Goal: Use online tool/utility: Use online tool/utility

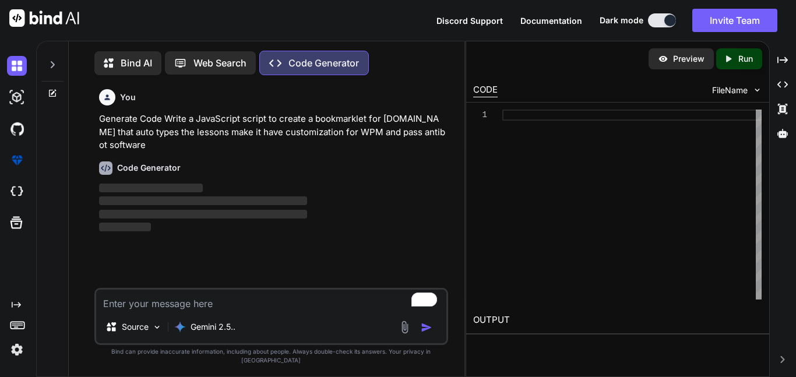
scroll to position [5, 0]
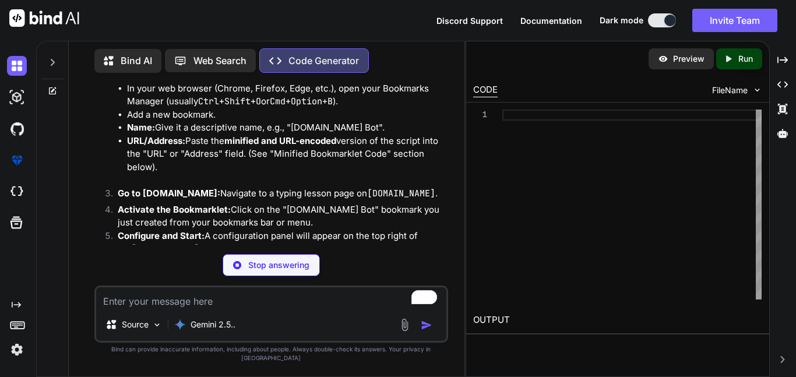
scroll to position [399, 0]
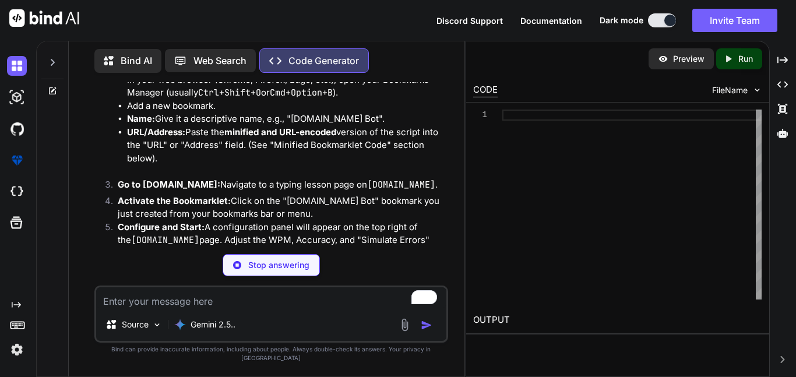
type textarea "x"
type input "80"
type textarea "x"
type input "80"
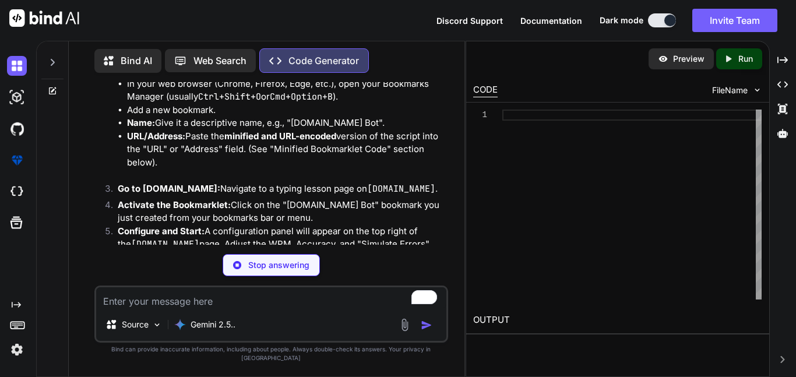
type textarea "x"
type input "80"
type input "0.9"
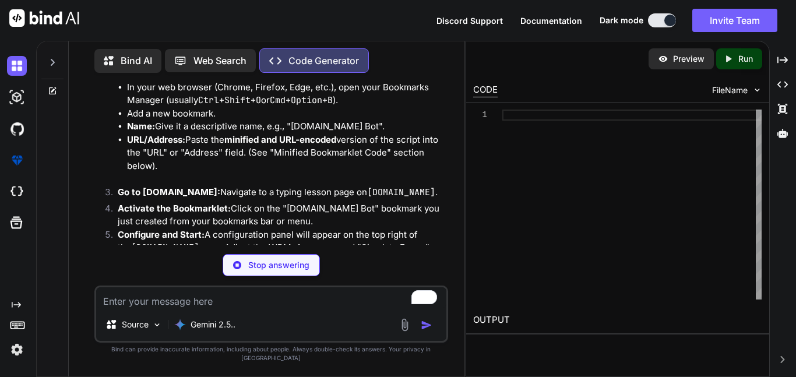
type textarea "x"
type input "80"
type input "0.9"
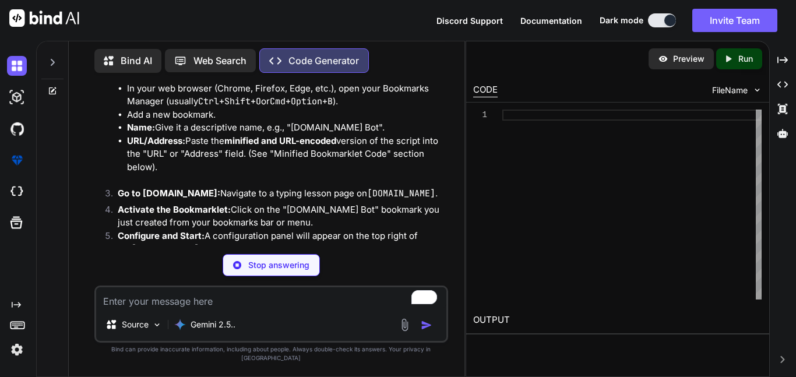
type textarea "x"
type input "80"
type input "0.9"
type textarea "x"
type input "80"
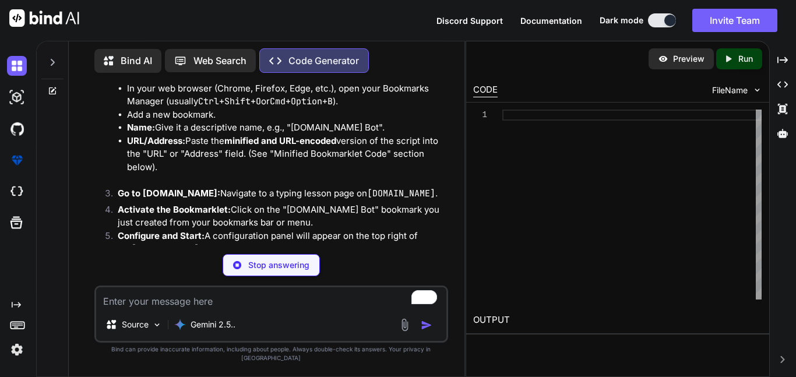
type input "0.9"
type textarea "x"
type input "80"
type input "0.9"
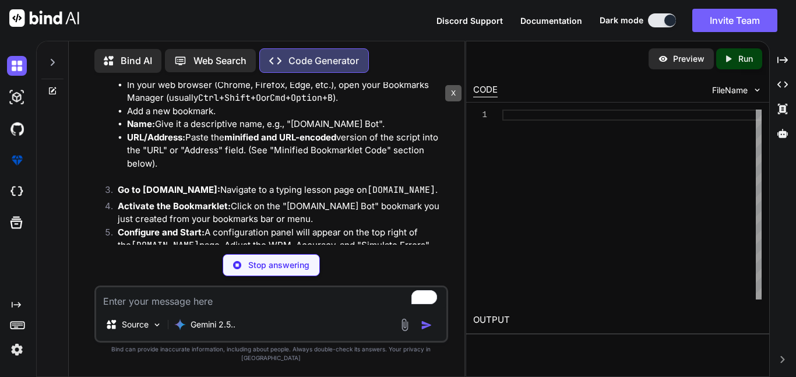
type textarea "x"
type input "80"
type input "0.9"
type textarea "x"
type input "80"
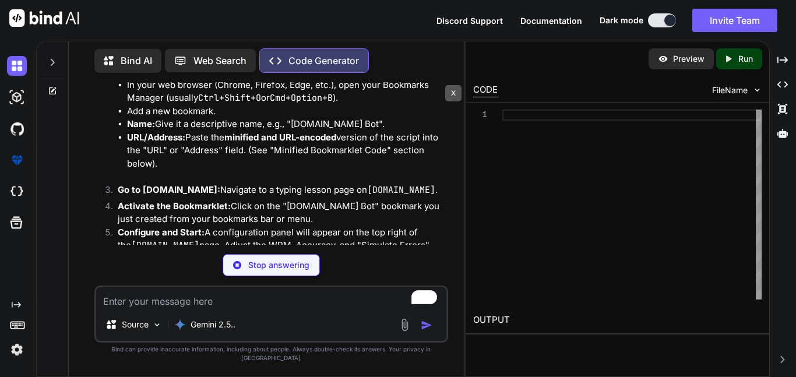
type input "0.9"
type textarea "x"
type input "80"
type input "0.9"
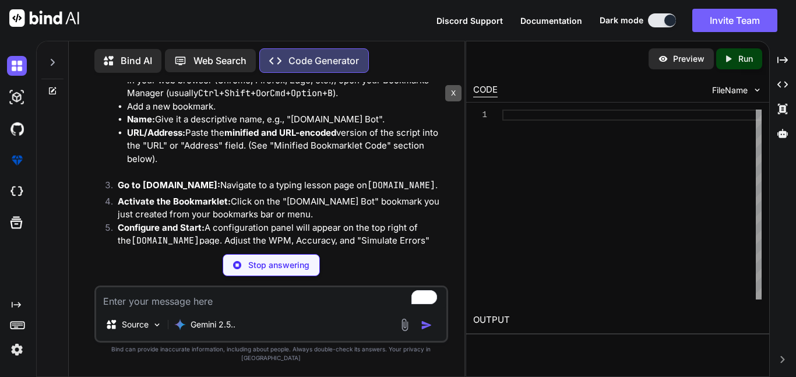
type textarea "x"
type input "80"
type input "0.9"
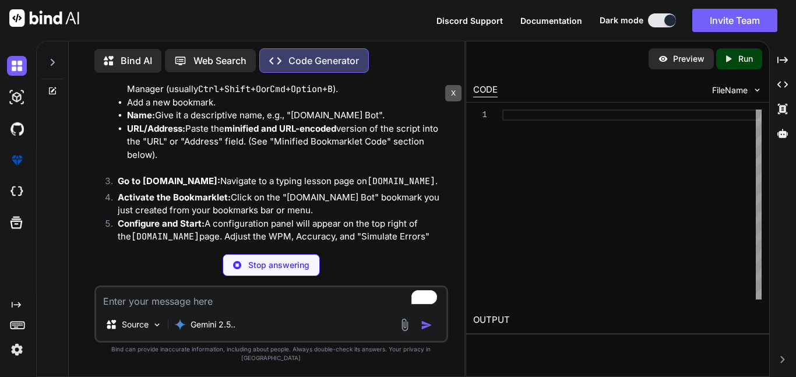
type textarea "x"
type input "80"
type input "0.9"
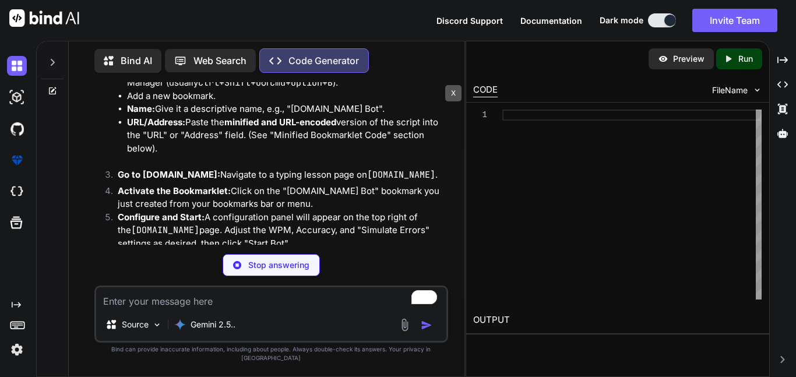
type textarea "x"
type input "80"
type textarea "x"
type input "80"
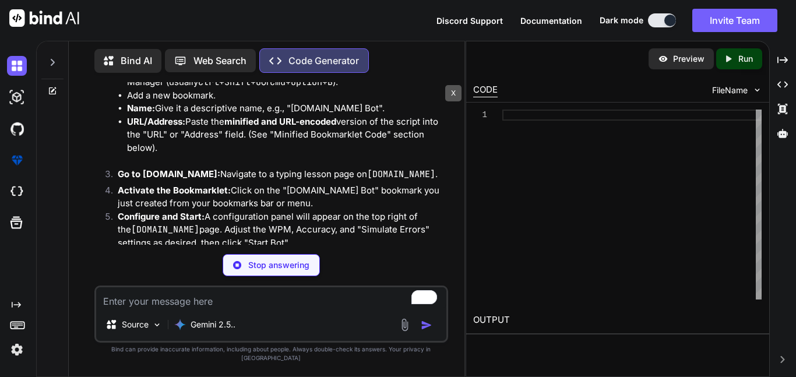
type input "0.9"
type textarea "x"
type input "80"
type input "0.9"
type textarea "x"
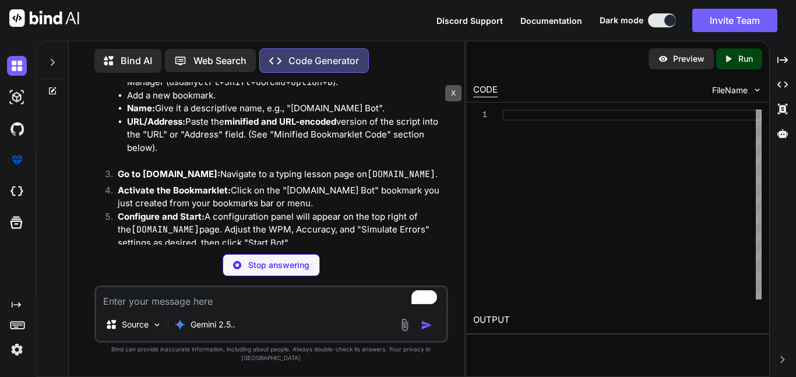
type input "80"
type input "0.9"
type textarea "x"
type input "80"
type input "0.9"
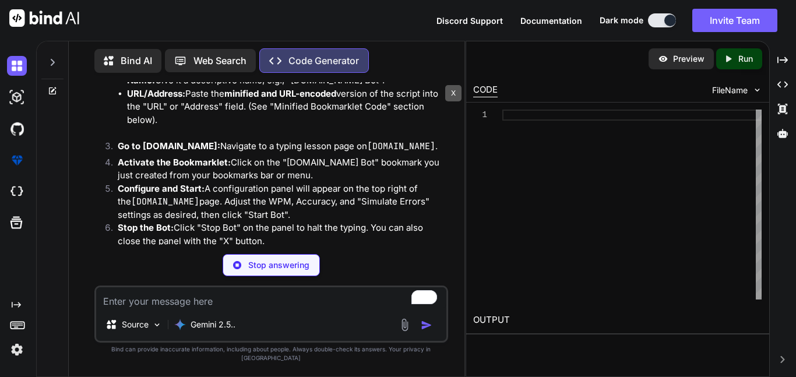
type textarea "x"
type input "80"
type input "0.9"
type textarea "x"
type input "80"
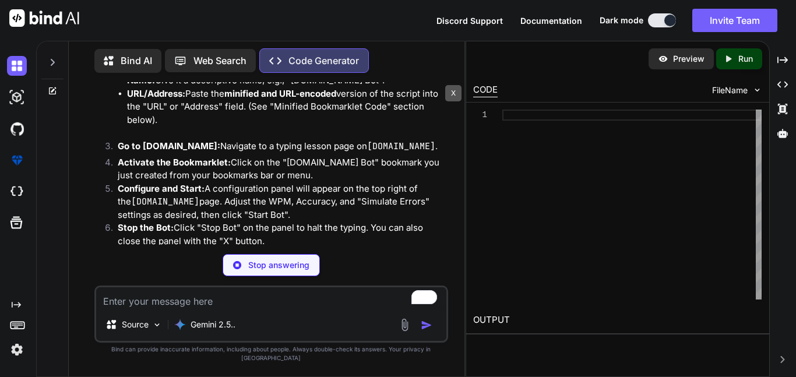
type input "0.9"
type textarea "x"
type input "80"
type input "0.9"
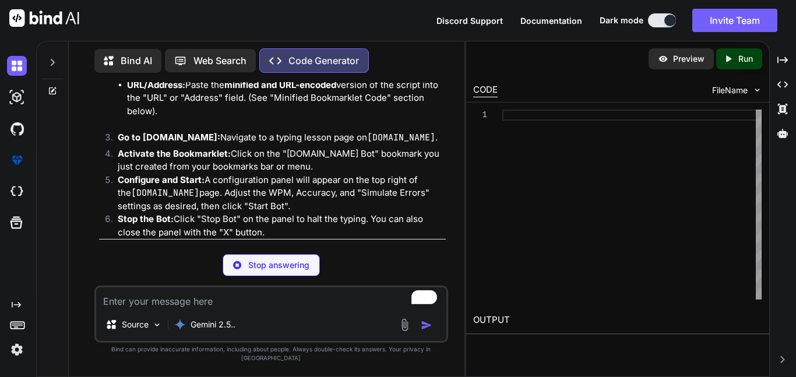
scroll to position [455, 0]
type textarea "x"
type textarea "// Initialize the config panel when the bookmarklet is activated createConfigPa…"
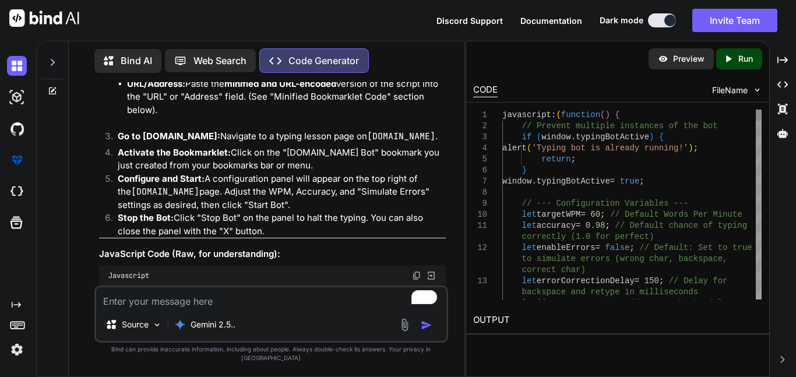
type textarea "x"
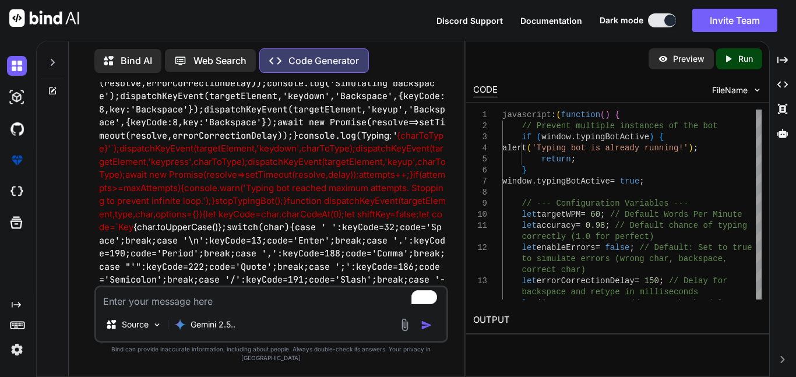
scroll to position [4968, 0]
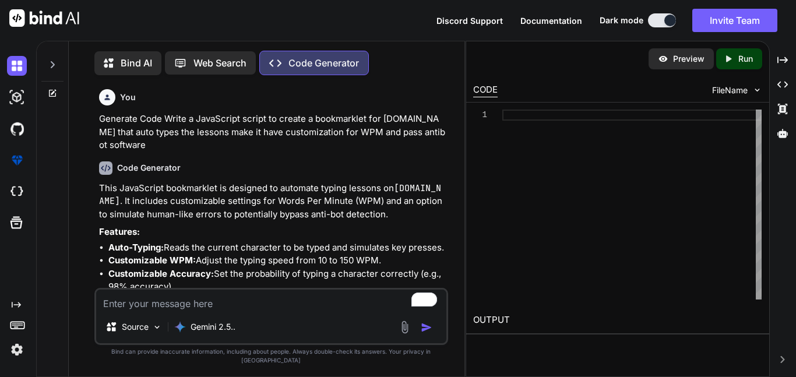
scroll to position [5, 0]
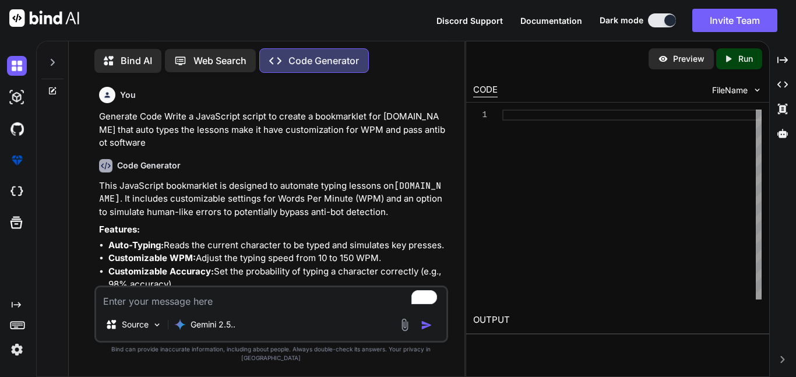
type textarea "x"
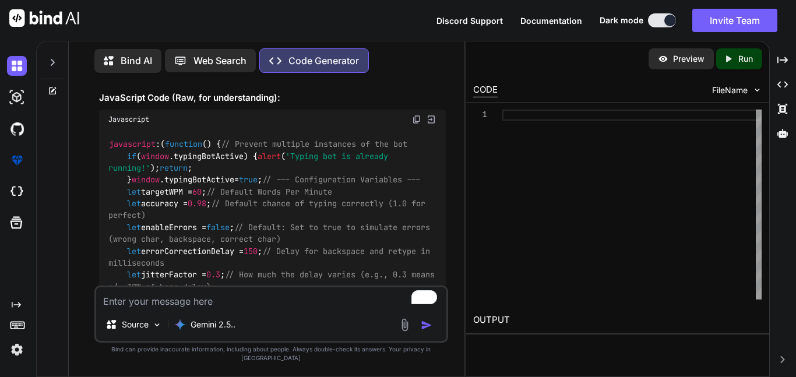
scroll to position [614, 0]
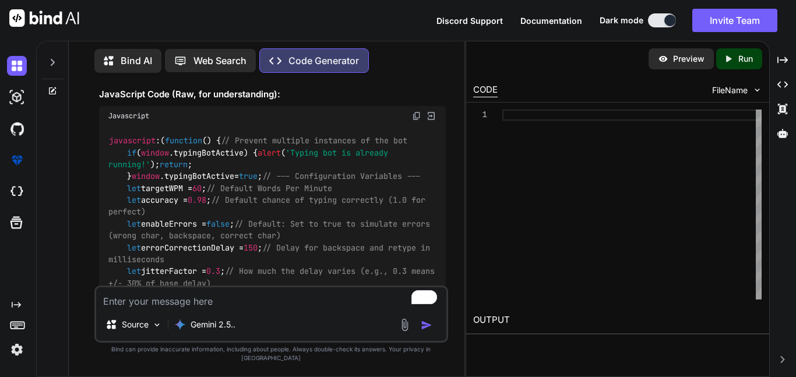
click at [412, 121] on img at bounding box center [416, 115] width 9 height 9
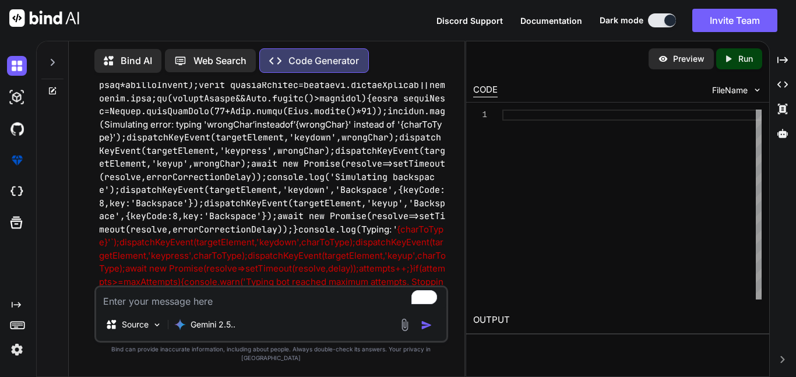
scroll to position [4879, 0]
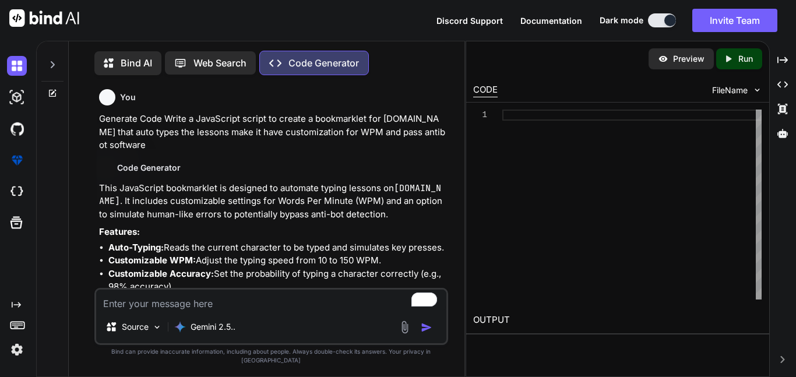
type textarea "x"
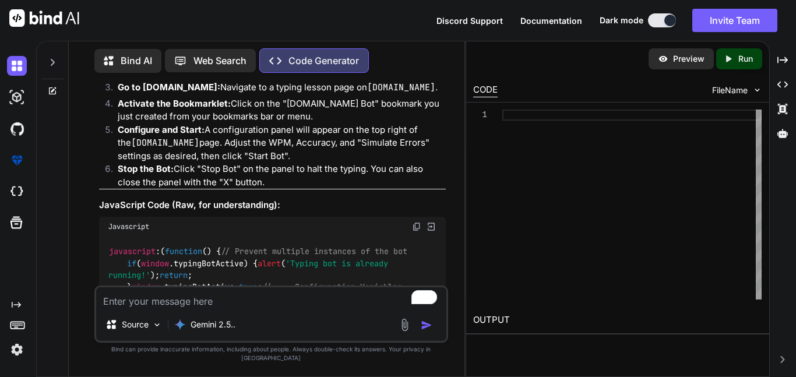
scroll to position [512, 0]
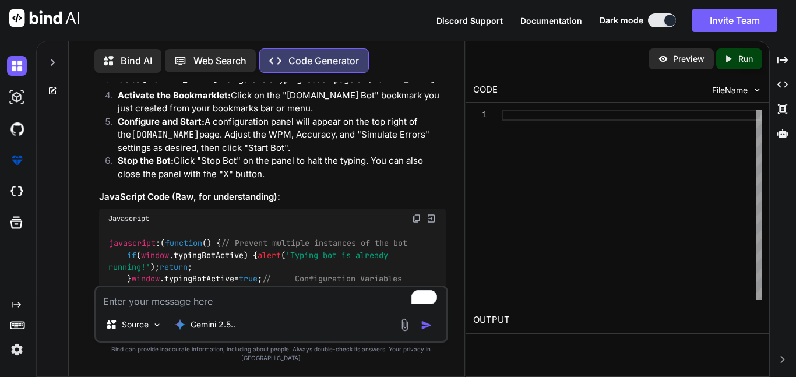
click at [414, 223] on img at bounding box center [416, 218] width 9 height 9
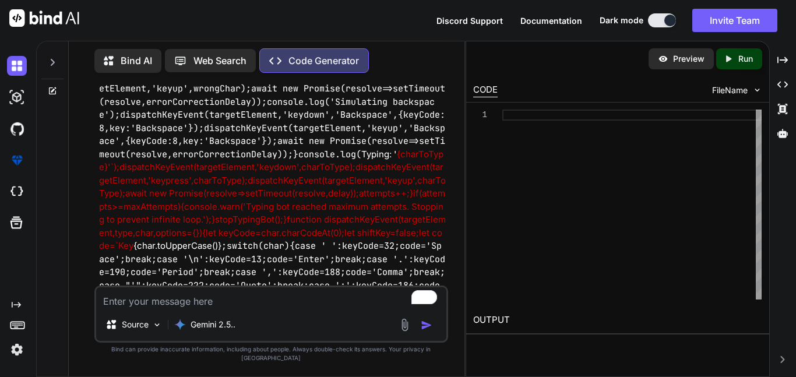
scroll to position [4950, 0]
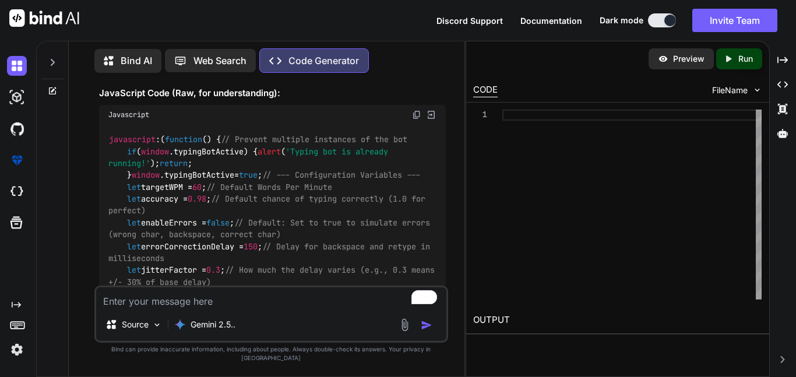
scroll to position [613, 0]
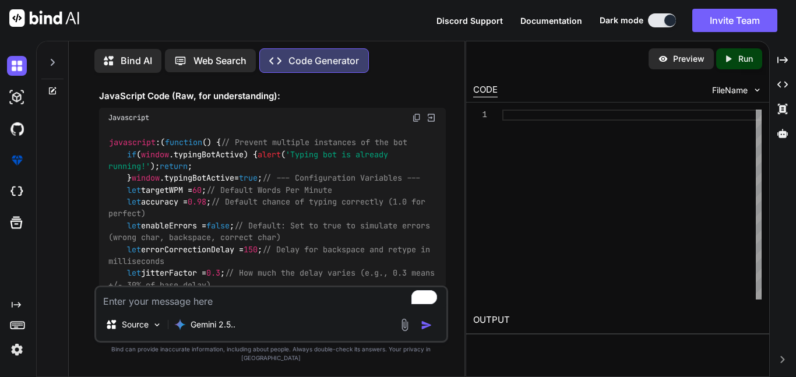
click at [412, 122] on img at bounding box center [416, 117] width 9 height 9
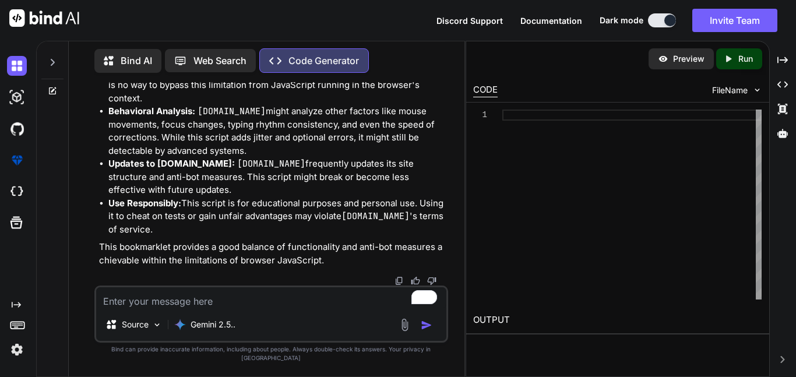
scroll to position [6552, 0]
drag, startPoint x: 101, startPoint y: 151, endPoint x: 340, endPoint y: 114, distance: 241.9
copy p "javascript:(function(){if(window.typingBotActive){alert('Typing bot is already …"
click at [261, 303] on textarea "To enrich screen reader interactions, please activate Accessibility in Grammarl…" at bounding box center [271, 297] width 350 height 21
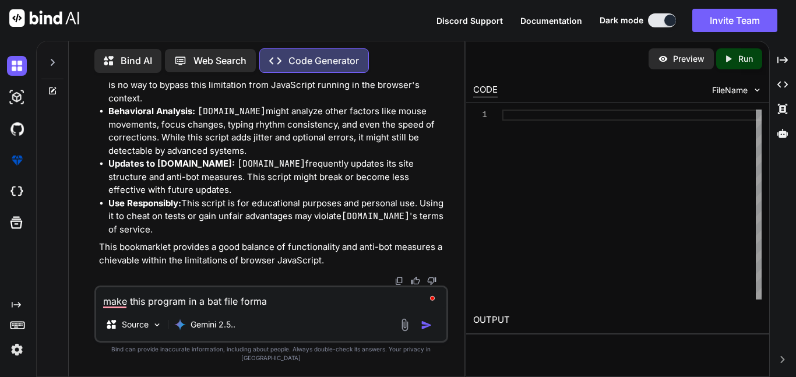
type textarea "make this program in a bat file format"
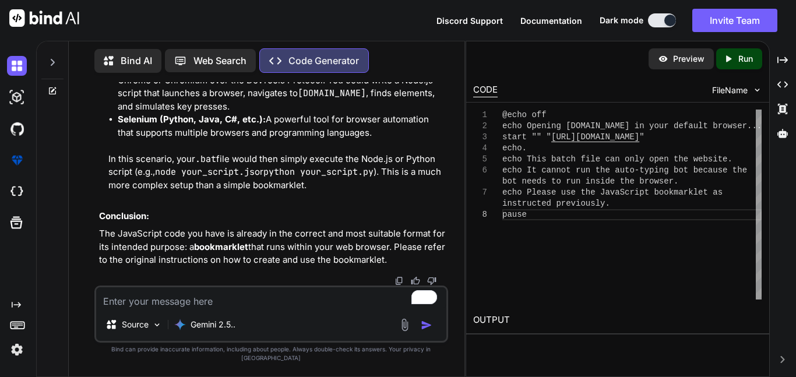
scroll to position [7251, 0]
click at [272, 308] on textarea "To enrich screen reader interactions, please activate Accessibility in Grammarl…" at bounding box center [271, 297] width 350 height 21
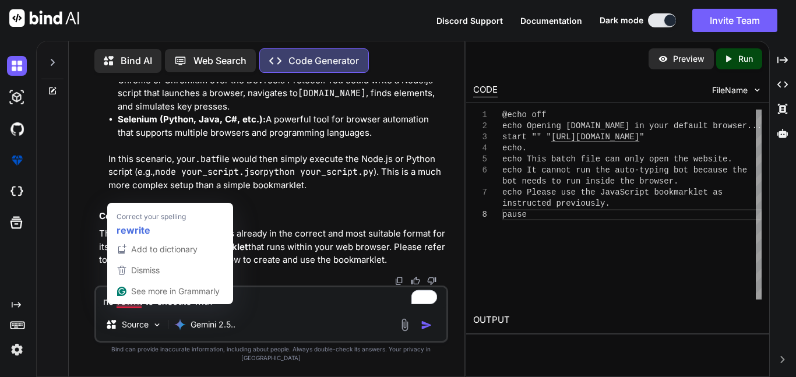
click at [139, 308] on textarea "no rewrit to execute with" at bounding box center [271, 297] width 350 height 21
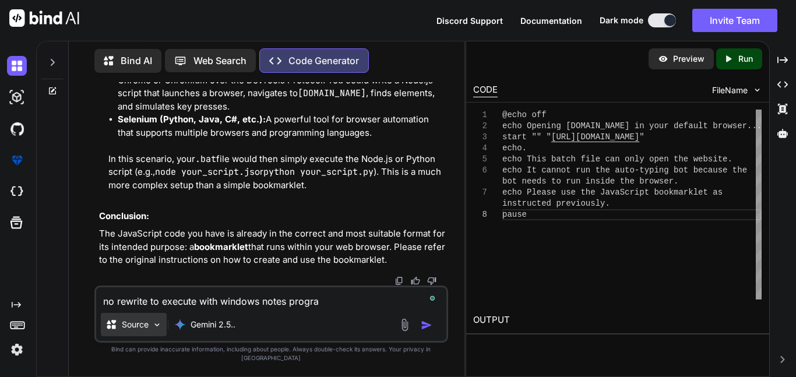
type textarea "no rewrite to execute with windows notes program"
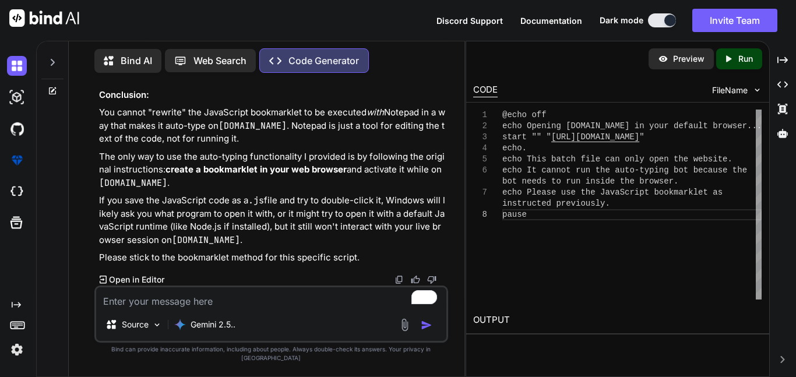
scroll to position [8296, 0]
click at [203, 304] on textarea "To enrich screen reader interactions, please activate Accessibility in Grammarl…" at bounding box center [271, 297] width 350 height 21
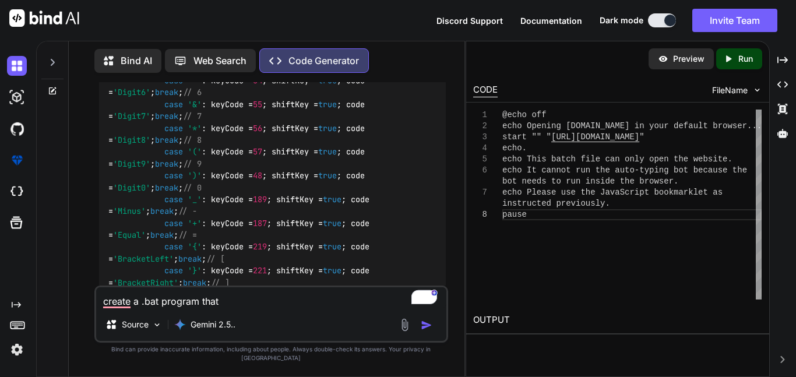
scroll to position [0, 0]
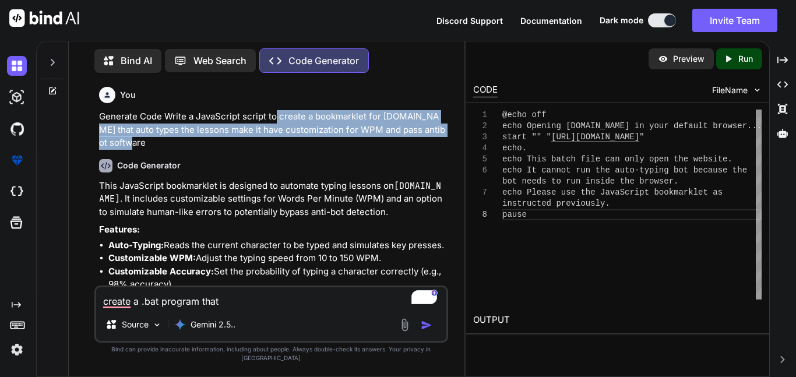
drag, startPoint x: 276, startPoint y: 118, endPoint x: 299, endPoint y: 138, distance: 30.6
click at [299, 138] on p "Generate Code Write a JavaScript script to create a bookmarklet for [DOMAIN_NAM…" at bounding box center [272, 130] width 347 height 40
copy p "create a bookmarklet for typing.com that auto types the lessons make it have cu…"
click at [253, 308] on textarea "create a .bat program that" at bounding box center [271, 297] width 350 height 21
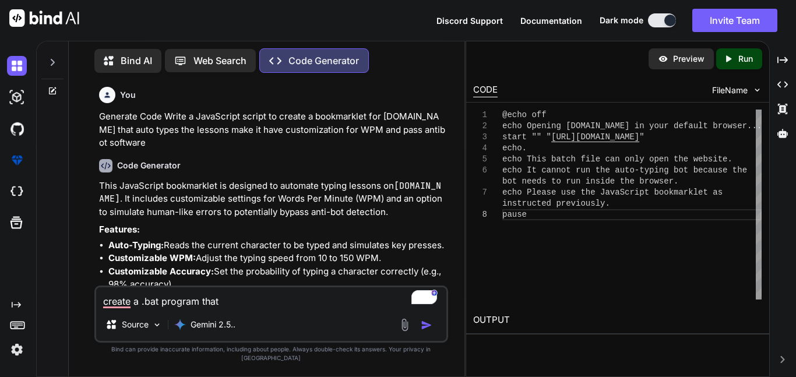
paste textarea "create a bookmarklet for typing.com that auto types the lessons make it have cu…"
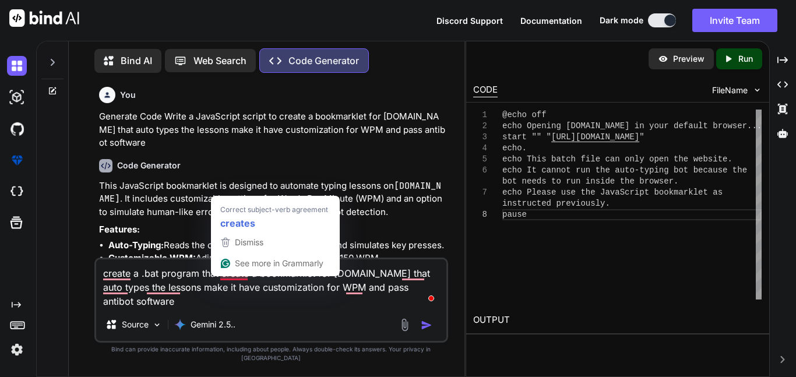
click at [245, 285] on textarea "create a .bat program that create a bookmarklet for typing.com that auto types …" at bounding box center [271, 283] width 350 height 49
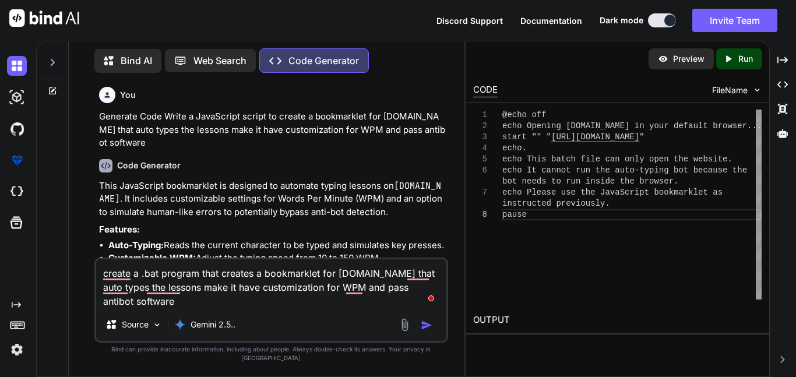
click at [317, 283] on textarea "create a .bat program that creates a bookmarklet for typing.com that auto types…" at bounding box center [271, 283] width 350 height 49
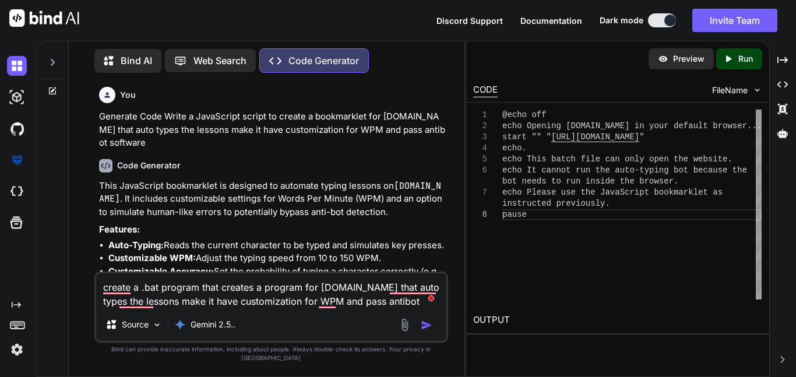
type textarea "create a .bat program that creates a program for [DOMAIN_NAME] that auto types …"
click at [424, 340] on div "Source Gemini 2.5.." at bounding box center [271, 327] width 350 height 28
click at [425, 331] on img "button" at bounding box center [427, 325] width 12 height 12
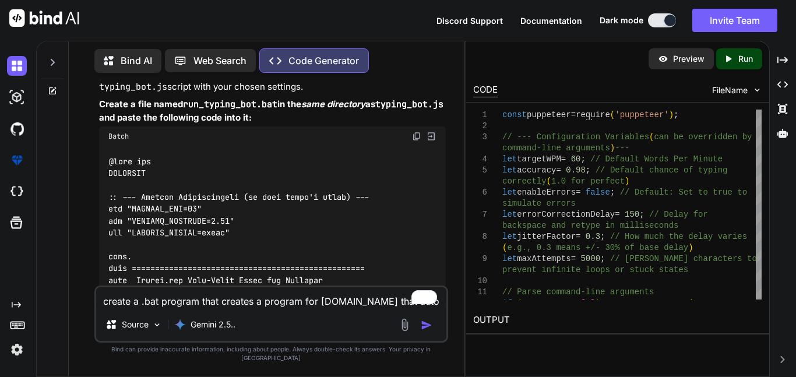
scroll to position [9003, 0]
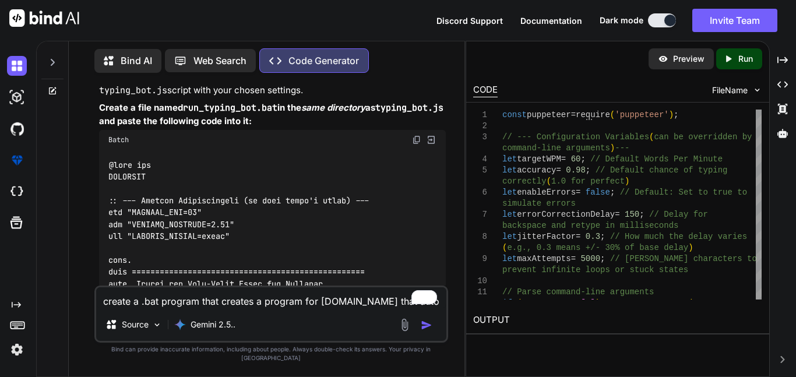
drag, startPoint x: 184, startPoint y: 195, endPoint x: 250, endPoint y: 196, distance: 66.5
copy code "typing_bot.js"
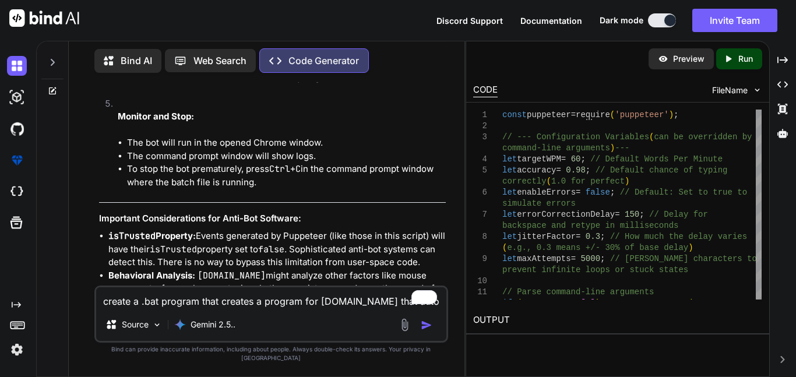
scroll to position [10627, 0]
drag, startPoint x: 207, startPoint y: 169, endPoint x: 227, endPoint y: 171, distance: 20.5
drag, startPoint x: 184, startPoint y: 215, endPoint x: 276, endPoint y: 216, distance: 92.1
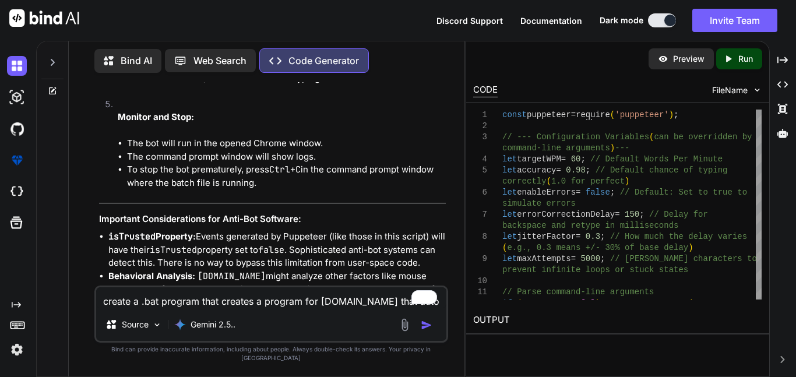
copy code "run_typing_bot.bat"
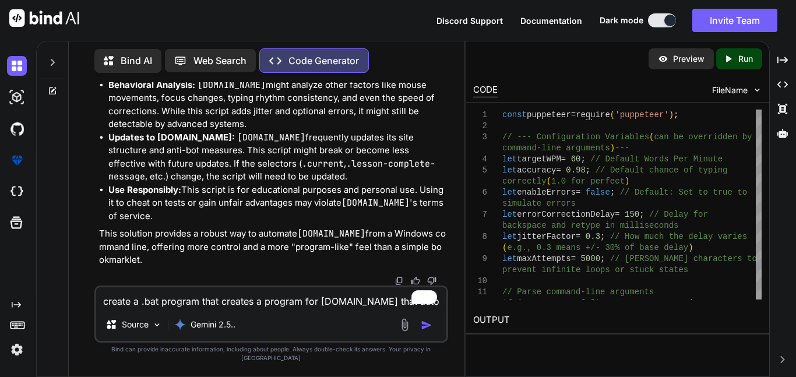
scroll to position [11948, 0]
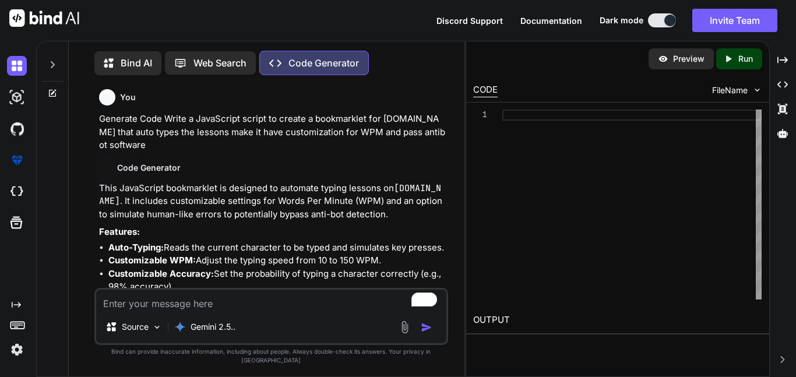
type textarea "x"
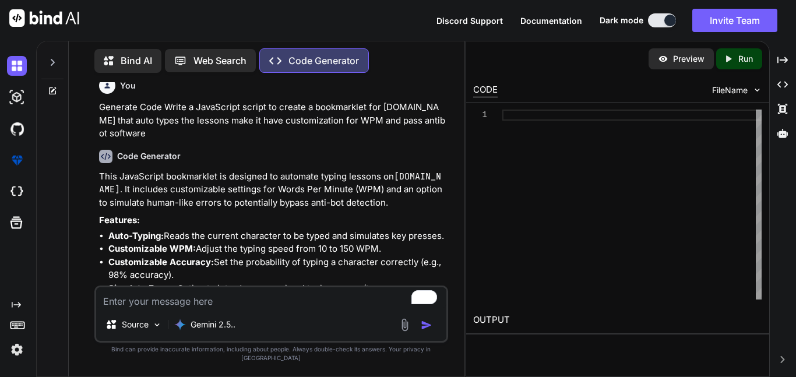
scroll to position [7, 0]
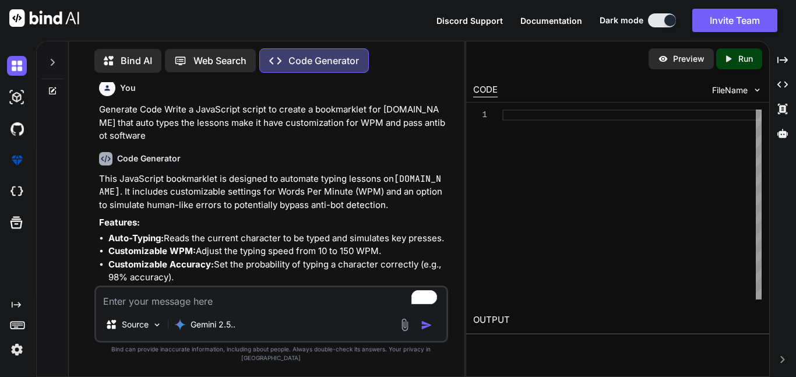
click at [108, 157] on img at bounding box center [105, 158] width 13 height 13
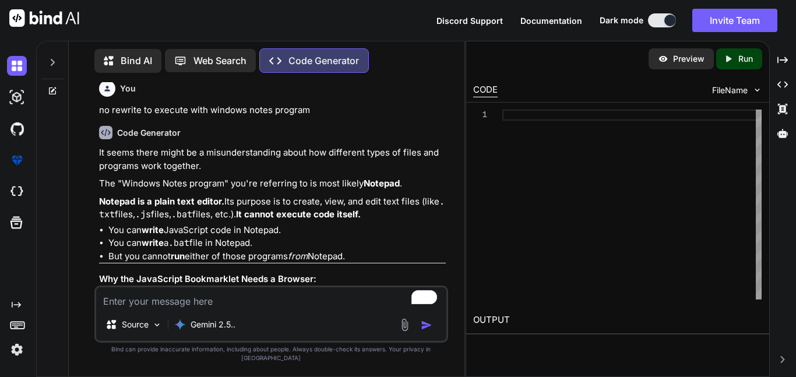
scroll to position [6744, 0]
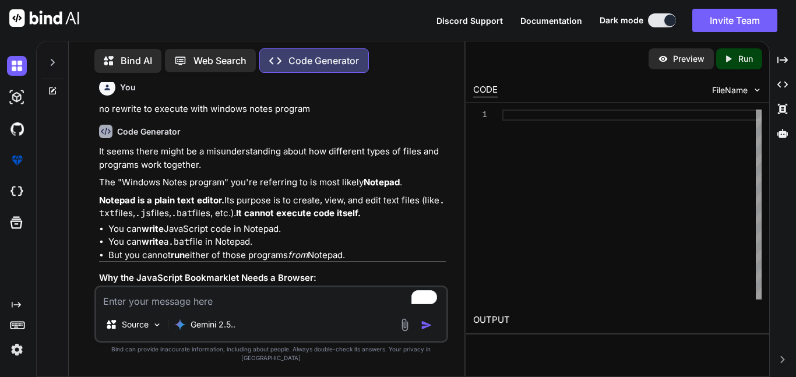
click at [231, 308] on textarea "To enrich screen reader interactions, please activate Accessibility in Grammarl…" at bounding box center [271, 297] width 350 height 21
paste textarea "This JavaScript bookmarklet is designed to automate typing lessons on `[DOMAIN_…"
type textarea "This JavaScript bookmarklet is designed to automate typing lessons on `[DOMAIN_…"
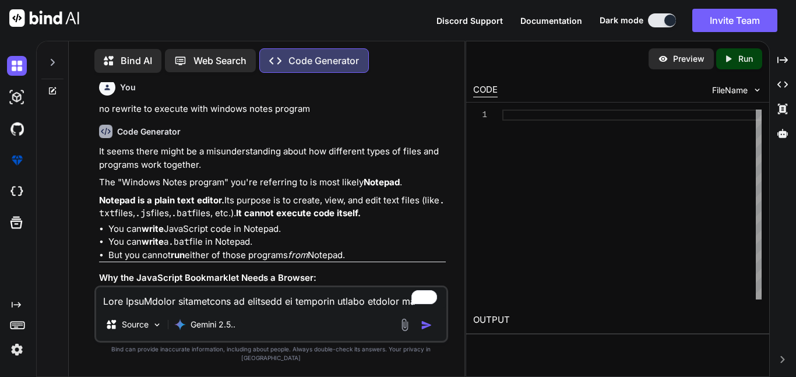
type textarea "x"
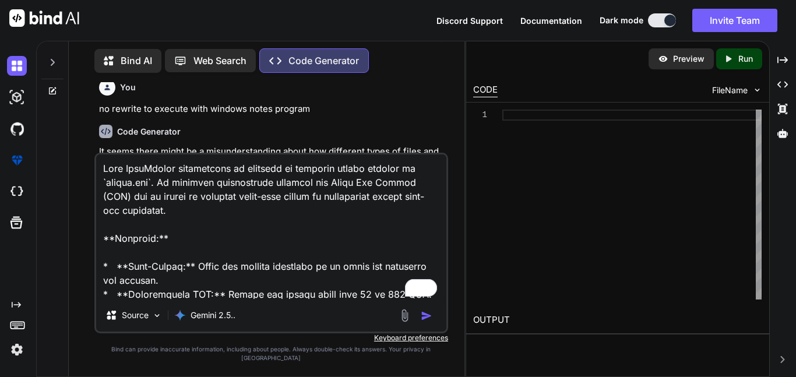
scroll to position [7807, 0]
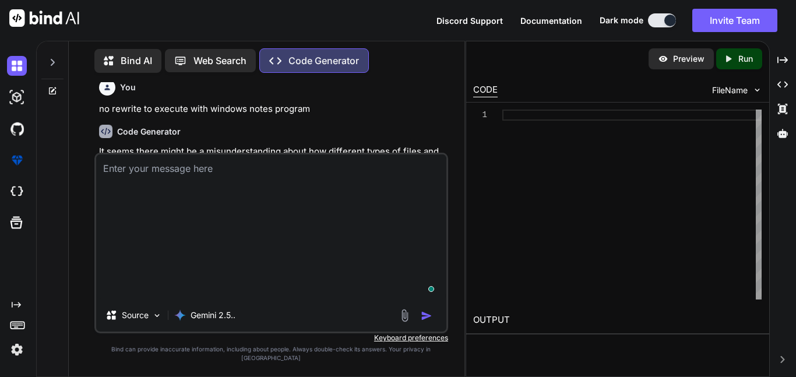
type textarea "x"
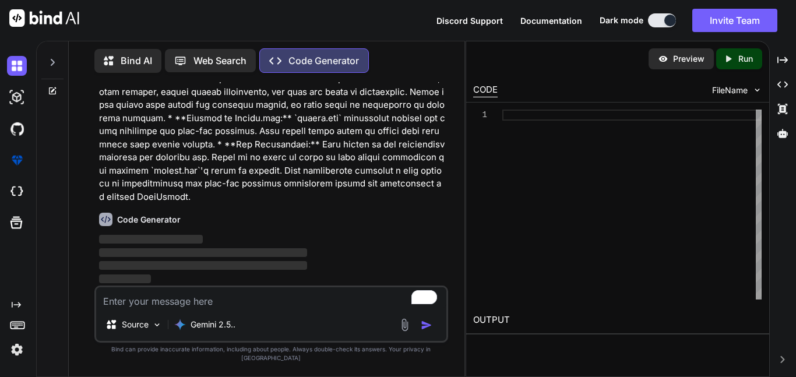
scroll to position [16417, 0]
click at [215, 308] on textarea "To enrich screen reader interactions, please activate Accessibility in Grammarl…" at bounding box center [271, 297] width 350 height 21
type textarea "m"
type textarea "x"
type textarea "ma"
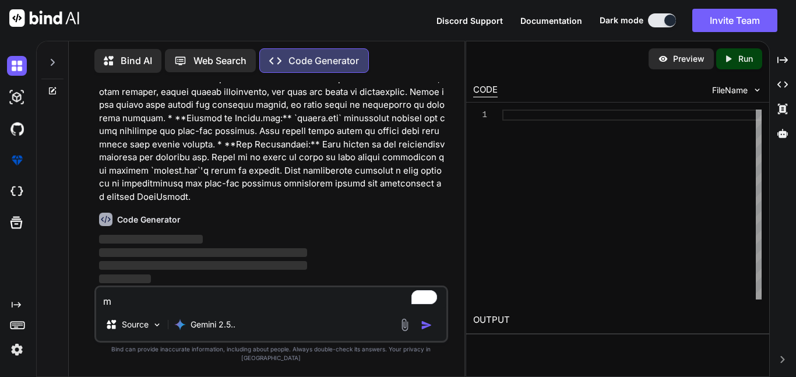
type textarea "x"
type textarea "mak"
type textarea "x"
type textarea "make"
type textarea "x"
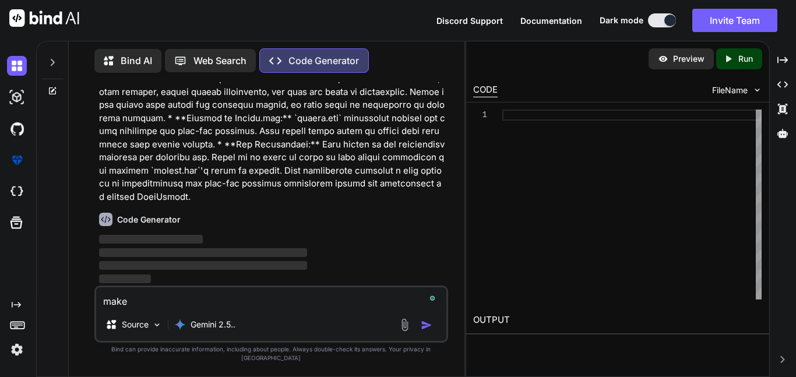
type textarea "make"
type textarea "x"
type textarea "make t"
type textarea "x"
type textarea "make this"
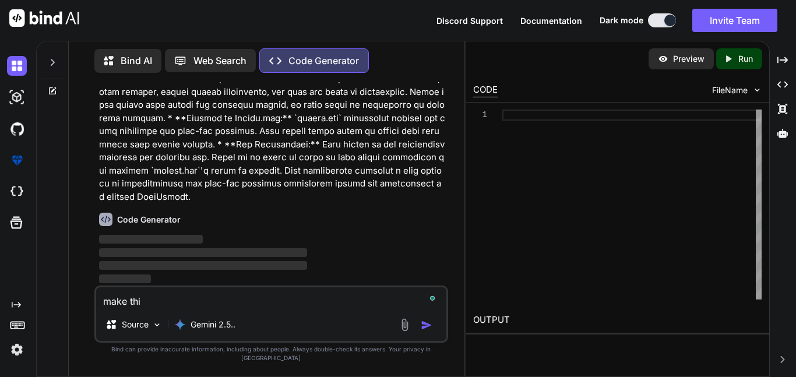
type textarea "x"
type textarea "make this"
type textarea "x"
type textarea "make this f"
type textarea "x"
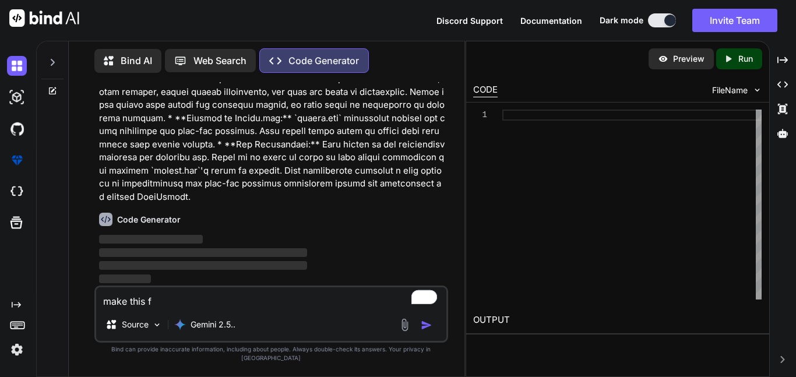
type textarea "make this fo"
type textarea "x"
type textarea "make this for"
type textarea "x"
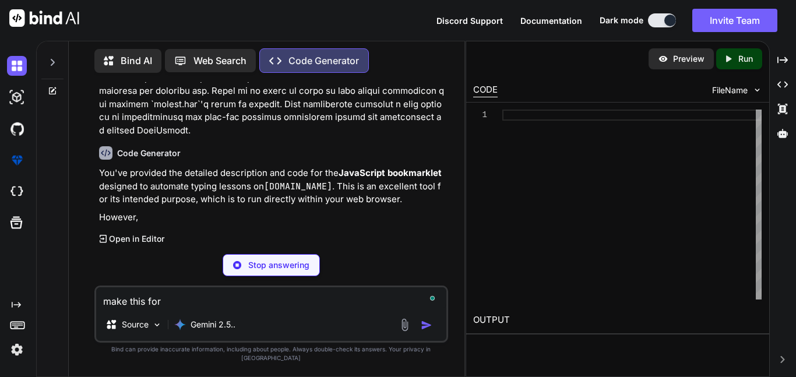
type textarea "make this for"
type textarea "x"
type textarea "make this for t"
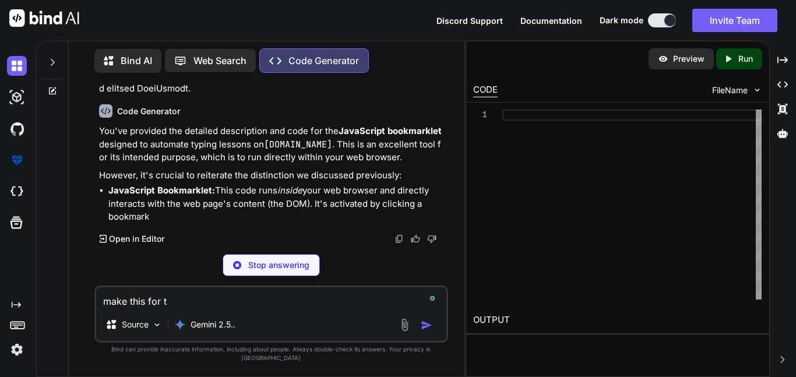
type textarea "x"
type textarea "make this for th"
type textarea "x"
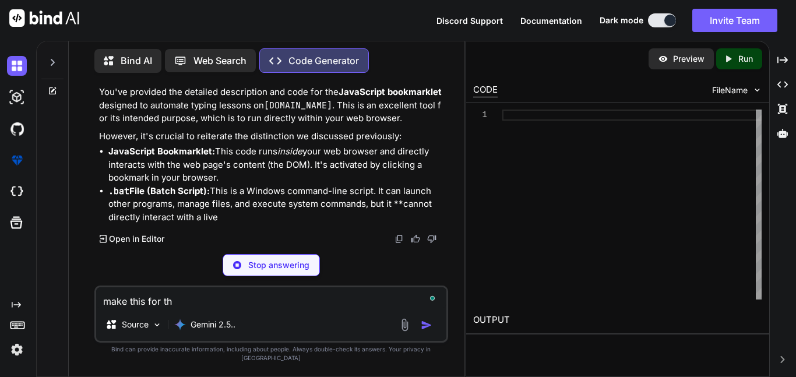
type textarea "make this for the"
type textarea "x"
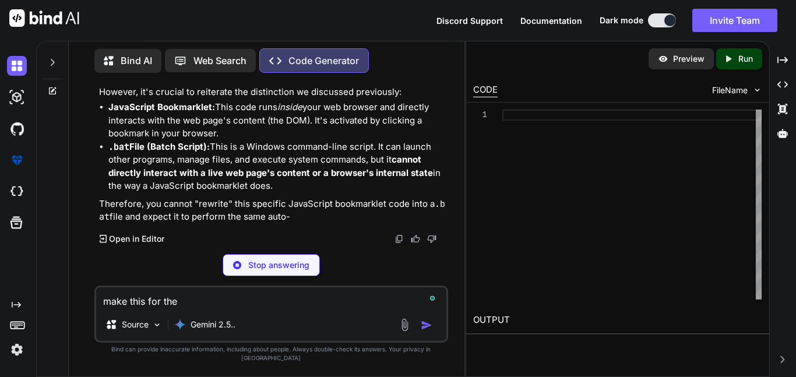
type textarea "make this for the"
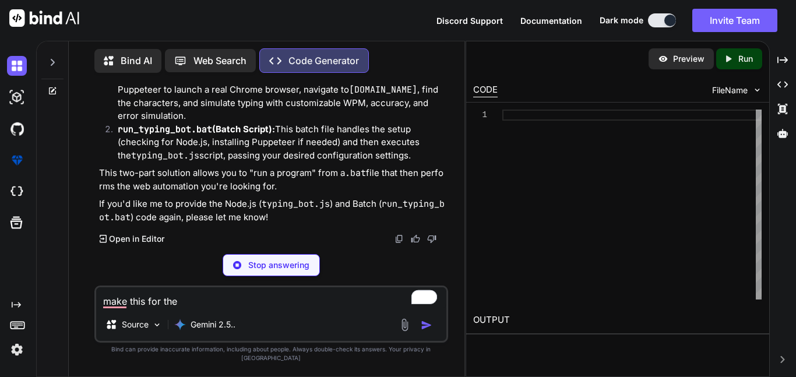
type textarea "x"
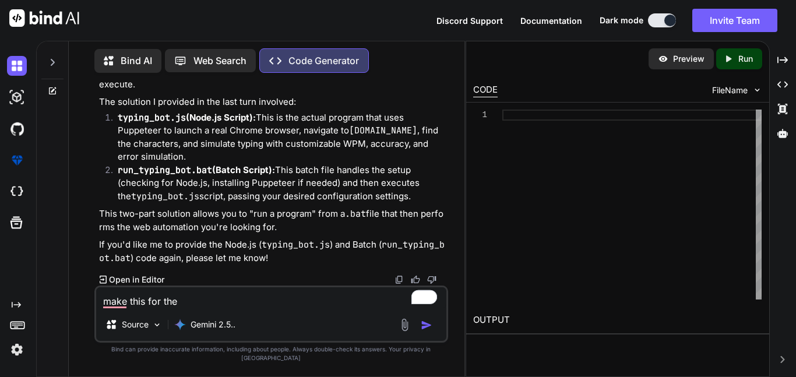
scroll to position [16850, 0]
type textarea "make this for the u"
type textarea "x"
type textarea "make this for the ur"
type textarea "x"
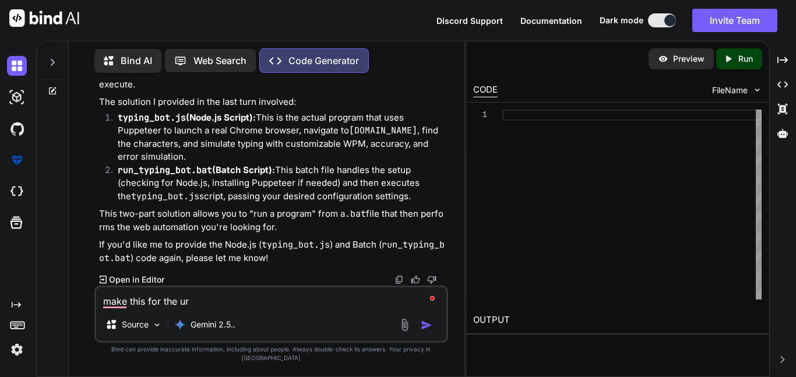
type textarea "make this for the url"
type textarea "x"
type textarea "make this for the url"
type textarea "x"
paste textarea "[URL][DOMAIN_NAME]"
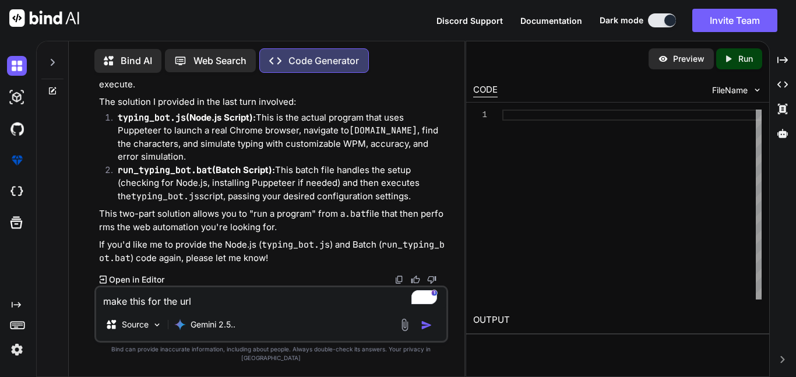
type textarea "make this for the url [URL][DOMAIN_NAME]"
type textarea "x"
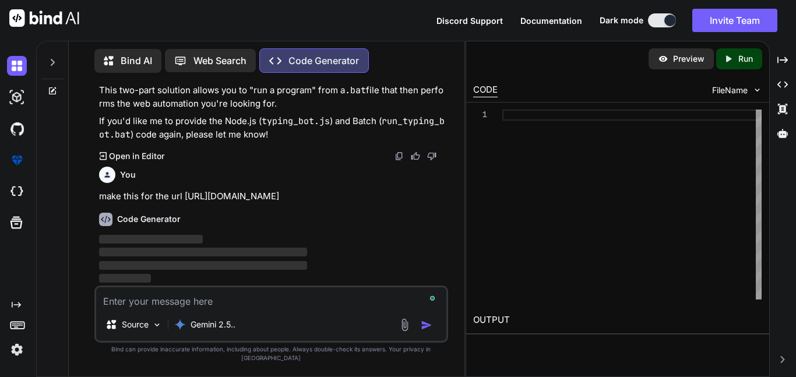
scroll to position [16973, 0]
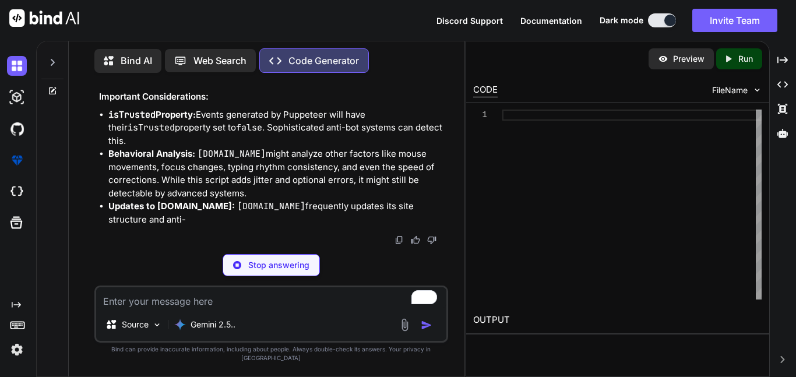
type textarea "x"
type textarea "} startTypingBot();"
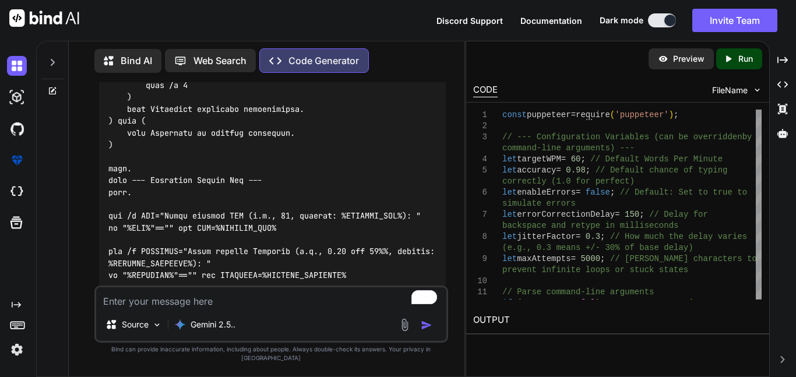
scroll to position [17268, 0]
click at [231, 308] on textarea "To enrich screen reader interactions, please activate Accessibility in Grammarl…" at bounding box center [271, 297] width 350 height 21
type textarea "n"
type textarea "x"
type textarea "no"
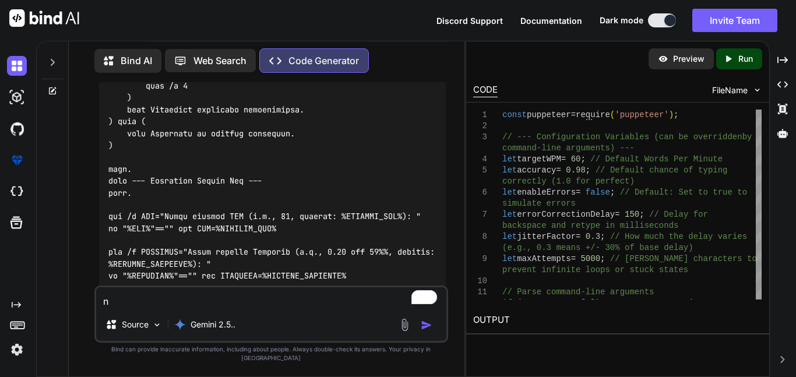
type textarea "x"
type textarea "no"
type textarea "x"
type textarea "no m"
type textarea "x"
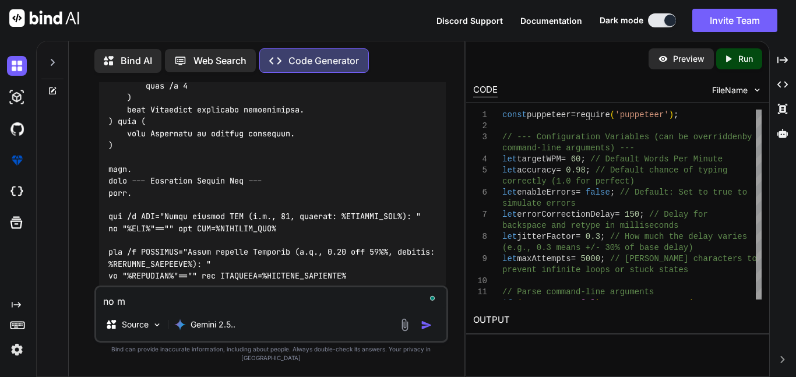
type textarea "no ma"
type textarea "x"
type textarea "no mak"
type textarea "x"
type textarea "no make"
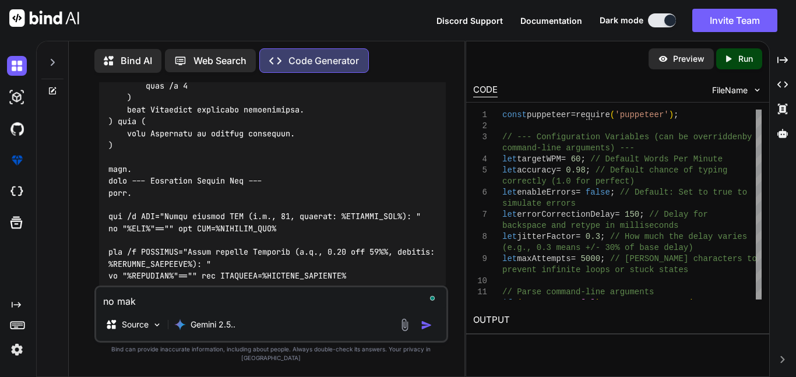
type textarea "x"
type textarea "no make"
type textarea "x"
type textarea "no make i"
type textarea "x"
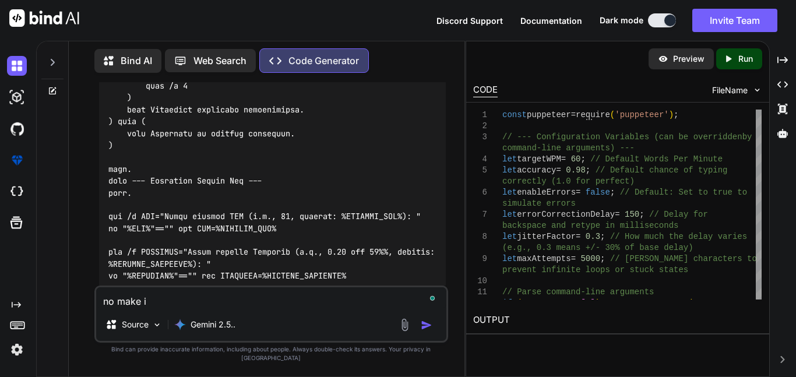
type textarea "no make it"
type textarea "x"
type textarea "no make it"
type textarea "x"
type textarea "no make it f"
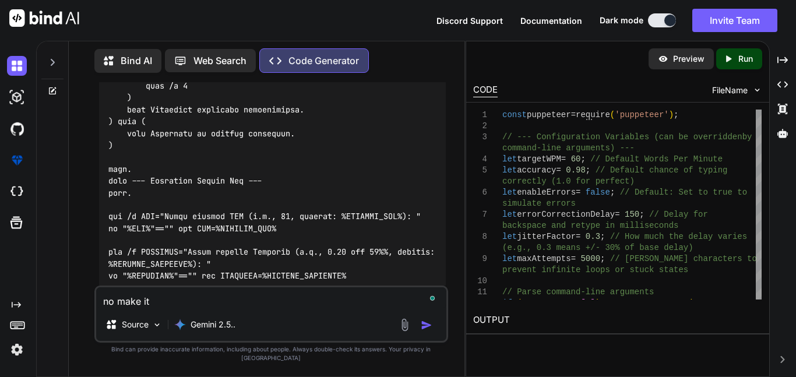
type textarea "x"
type textarea "no make it fo"
type textarea "x"
type textarea "no make it for"
type textarea "x"
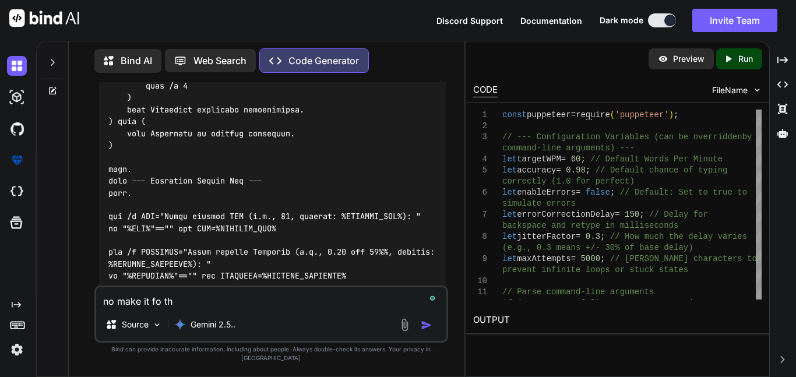
type textarea "no make it fo the"
type textarea "x"
type textarea "no make it fo the"
type textarea "x"
type textarea "no make it fo the f"
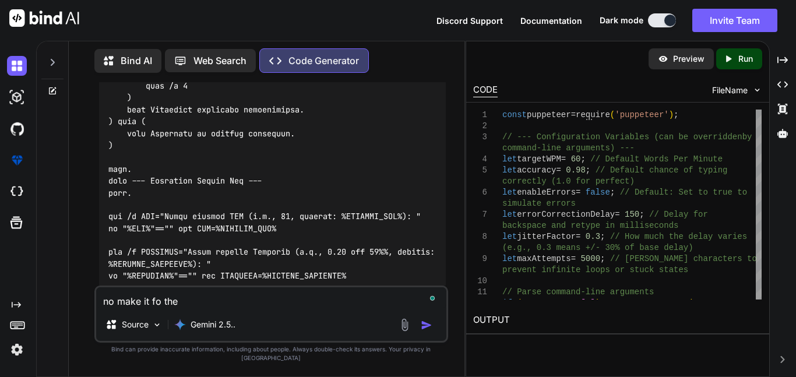
type textarea "x"
type textarea "no make it fo the fi"
type textarea "x"
type textarea "no make it fo the fir"
type textarea "x"
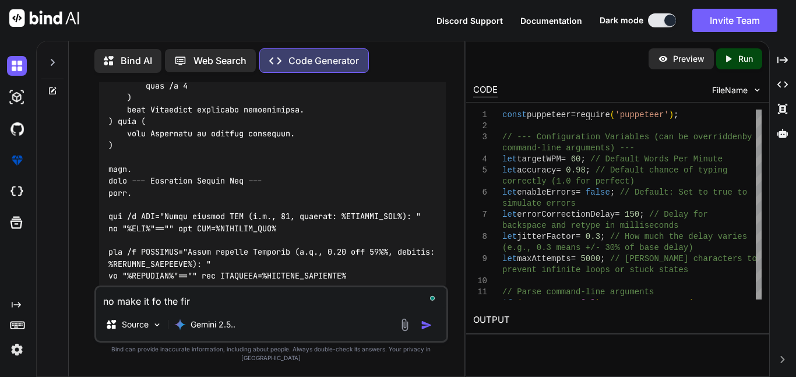
type textarea "no make it fo the firs"
type textarea "x"
type textarea "no make it fo the first"
type textarea "x"
type textarea "no make it fo the first"
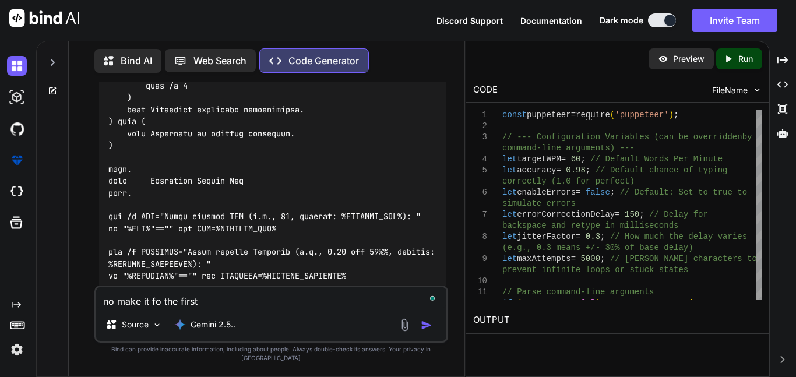
type textarea "x"
type textarea "no make it fo the first p"
type textarea "x"
type textarea "no make it fo the first pr"
type textarea "x"
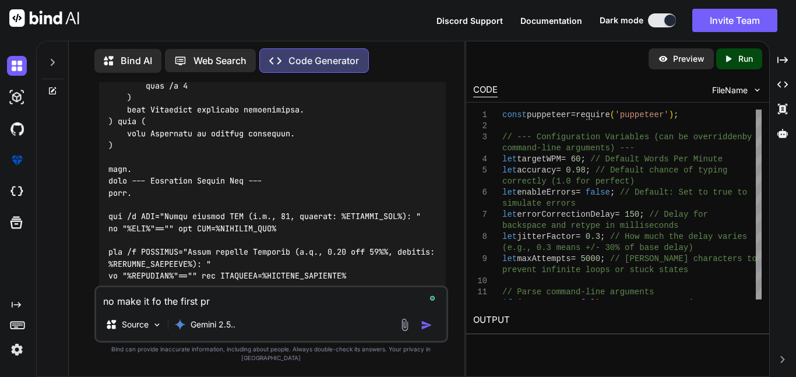
type textarea "no make it fo the first pro"
type textarea "x"
type textarea "no make it fo the first prog"
type textarea "x"
type textarea "no make it fo the first progr"
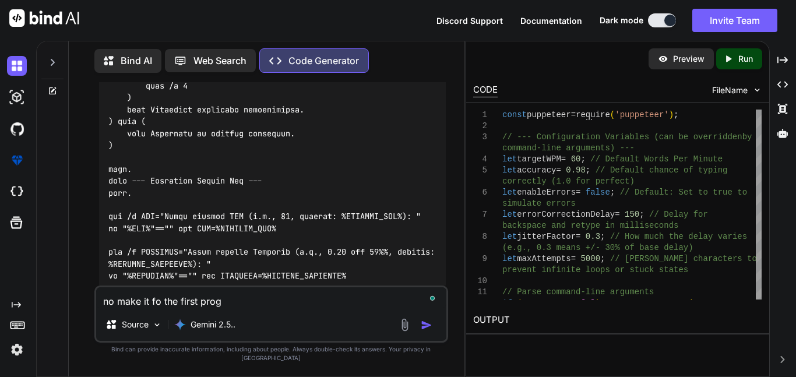
type textarea "x"
type textarea "no make it fo the first progra"
type textarea "x"
type textarea "no make it fo the first program"
type textarea "x"
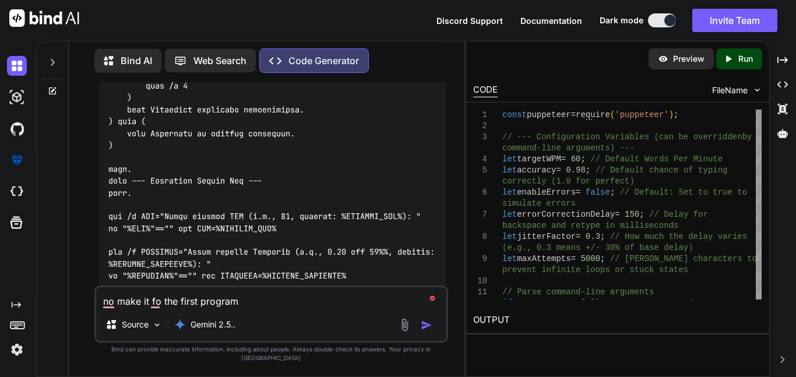
type textarea "no make it fo the first program"
type textarea "x"
type textarea "no make it fo the first program f"
type textarea "x"
type textarea "no make it fo the first program fo"
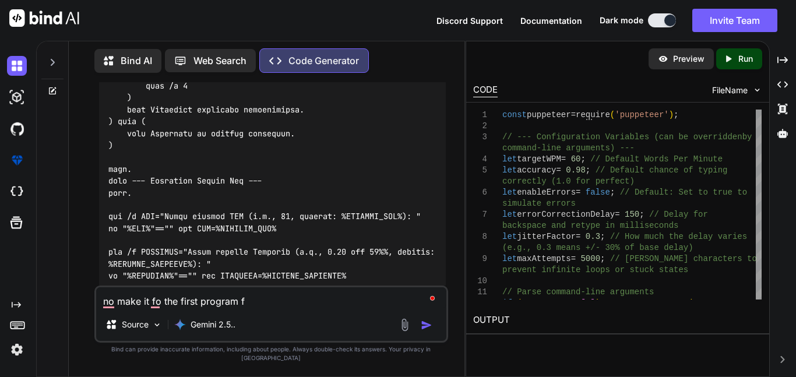
type textarea "x"
type textarea "no make it fo the first program for"
type textarea "x"
type textarea "no make it fo the first program for"
type textarea "x"
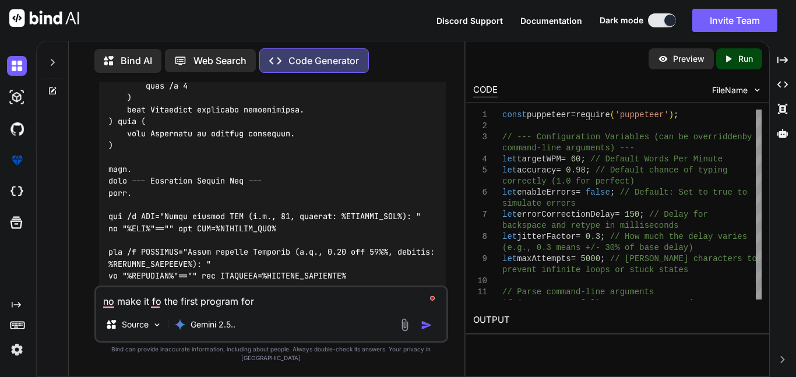
type textarea "no make it fo the first program for a"
type textarea "x"
type textarea "no make it fo the first program for a"
type textarea "x"
type textarea "no make it fo the first program for a b"
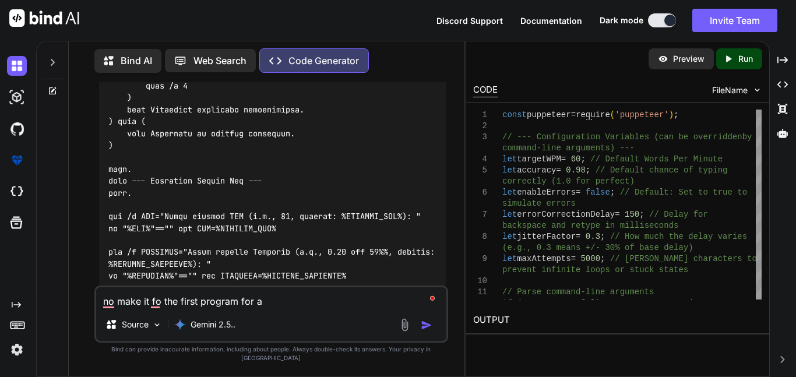
type textarea "x"
type textarea "no make it fo the first program for a bo"
type textarea "x"
type textarea "no make it fo the first program for a boo"
type textarea "x"
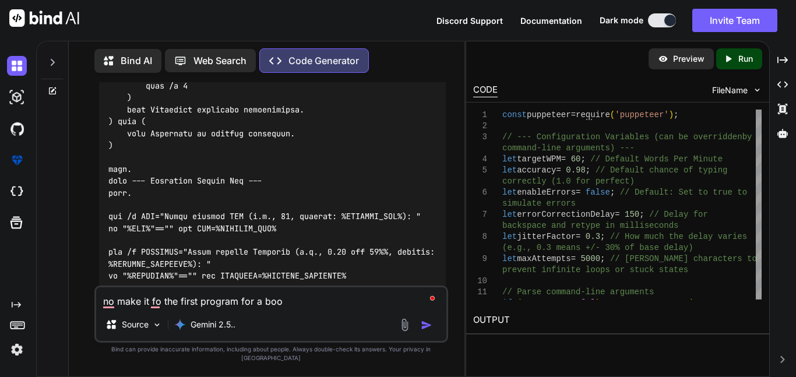
type textarea "no make it fo the first program for a book"
type textarea "x"
type textarea "no make it fo the first program for a bookm"
type textarea "x"
type textarea "no make it fo the first program for a bookma"
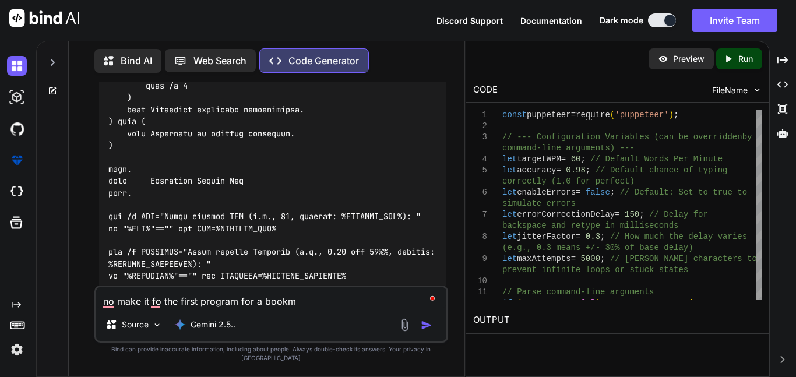
type textarea "x"
type textarea "no make it fo the first program for a bookmar"
type textarea "x"
type textarea "no make it fo the first program for a bookmark"
type textarea "x"
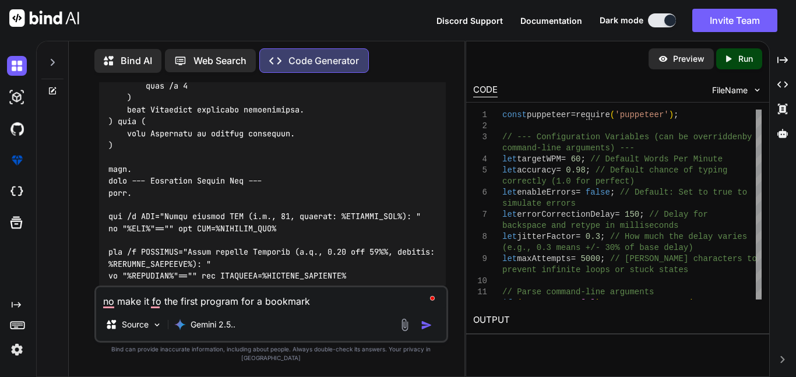
type textarea "no make it fo the first program for a bookmarkl"
type textarea "x"
type textarea "no make it fo the first program for a bookmarkle"
type textarea "x"
type textarea "no make it fo the first program for a bookmarklet"
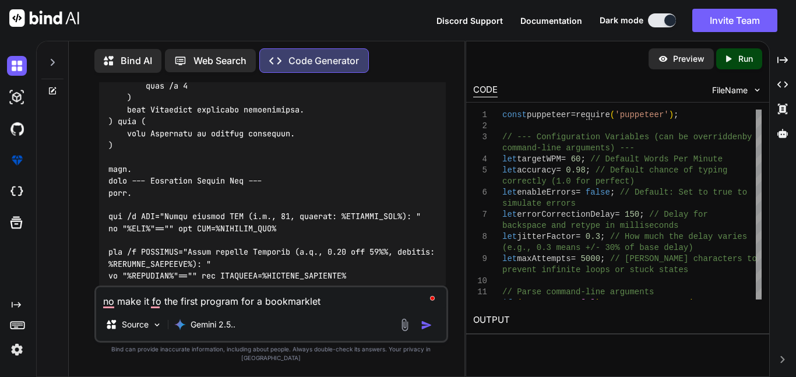
type textarea "x"
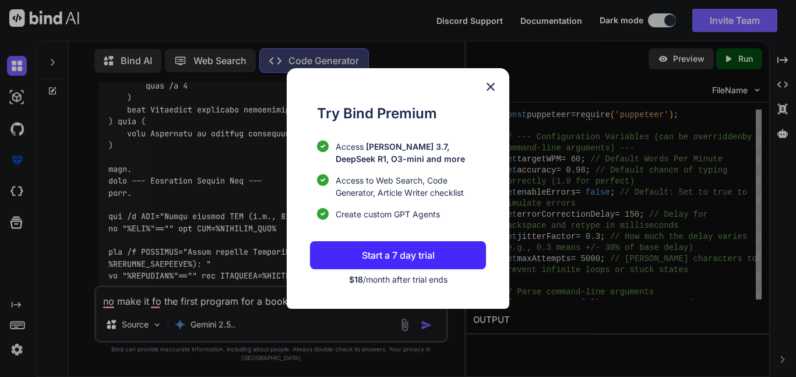
type textarea "no make it fo the first program for a bookmarklet"
click at [486, 82] on img at bounding box center [491, 87] width 14 height 14
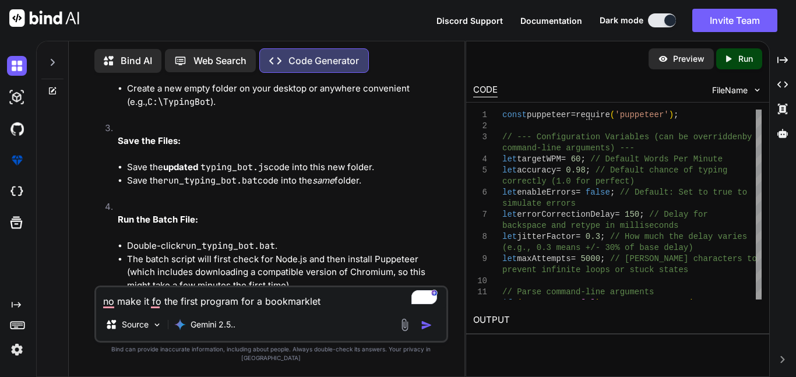
scroll to position [18114, 0]
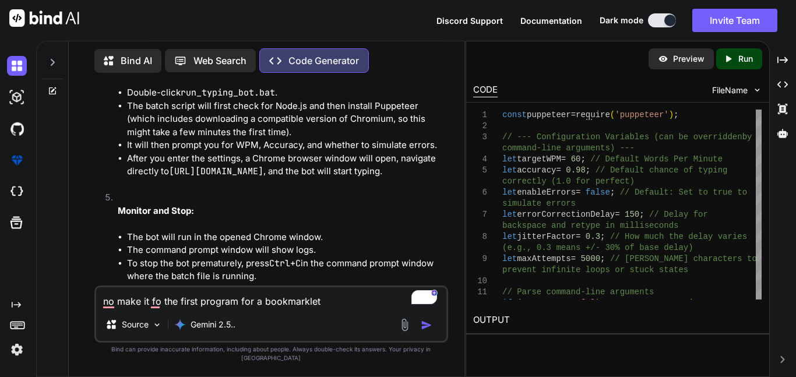
click at [430, 341] on div "Source Gemini 2.5.." at bounding box center [271, 327] width 350 height 28
click at [428, 331] on img "button" at bounding box center [427, 325] width 12 height 12
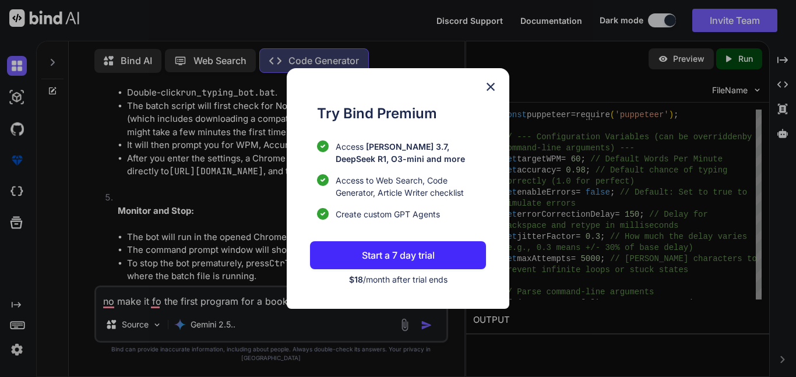
click at [499, 86] on div "Try Bind Premium Access [PERSON_NAME] 3.7, DeepSeek R1, O3-mini and more Access…" at bounding box center [398, 188] width 223 height 241
click at [488, 83] on img at bounding box center [491, 87] width 14 height 14
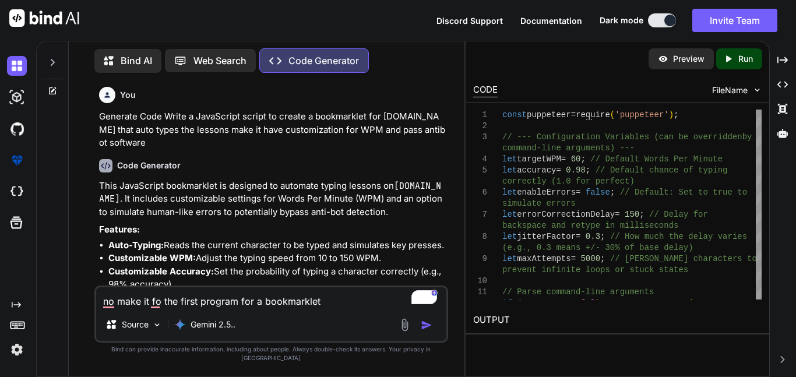
scroll to position [2, 0]
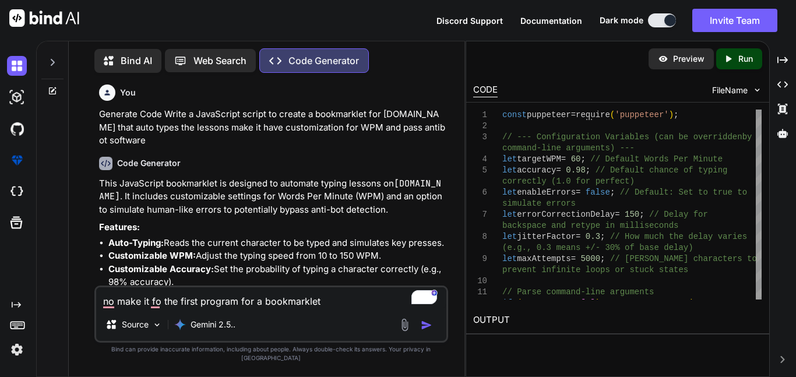
click at [56, 60] on icon at bounding box center [52, 62] width 9 height 9
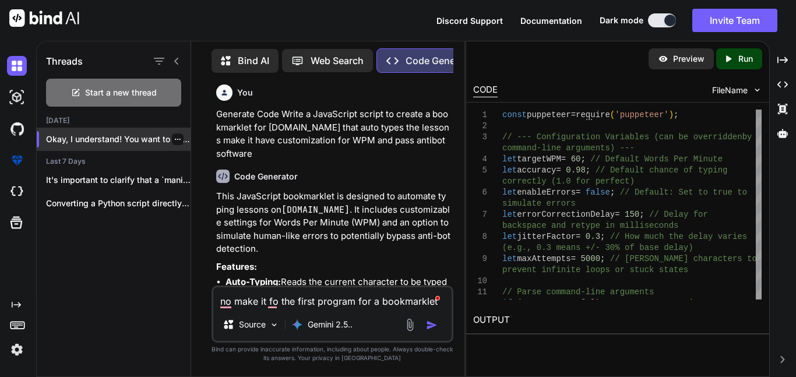
click at [130, 135] on p "Okay, I understand! You want to adapt th..." at bounding box center [118, 139] width 145 height 12
click at [174, 137] on icon "button" at bounding box center [177, 139] width 7 height 7
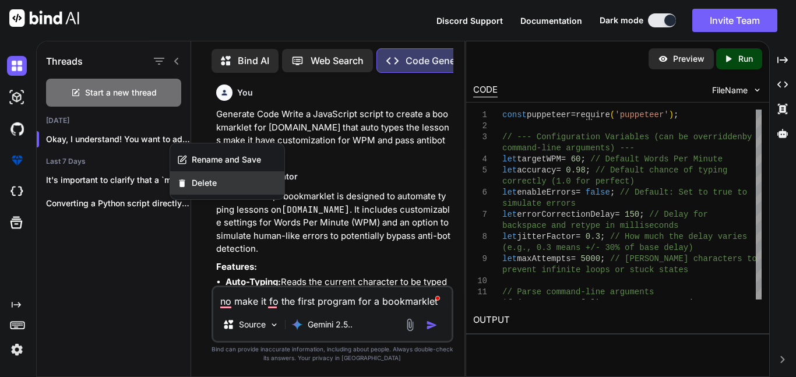
click at [185, 181] on icon "button" at bounding box center [182, 183] width 10 height 10
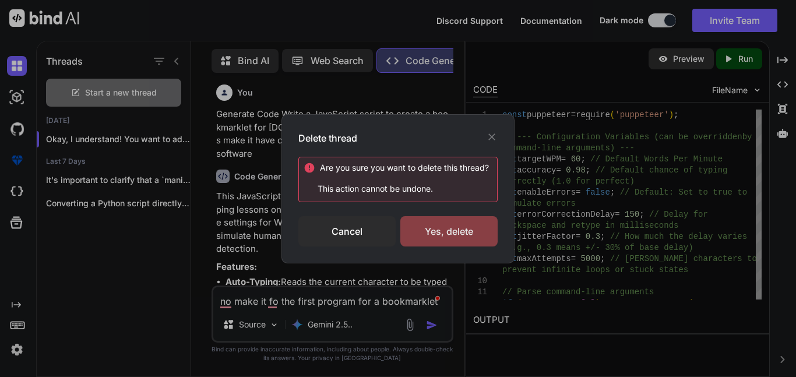
click at [427, 227] on div "Yes, delete" at bounding box center [448, 231] width 97 height 30
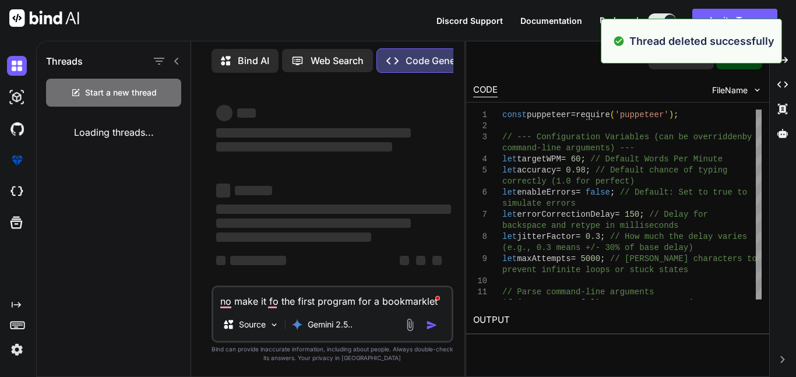
type textarea "x"
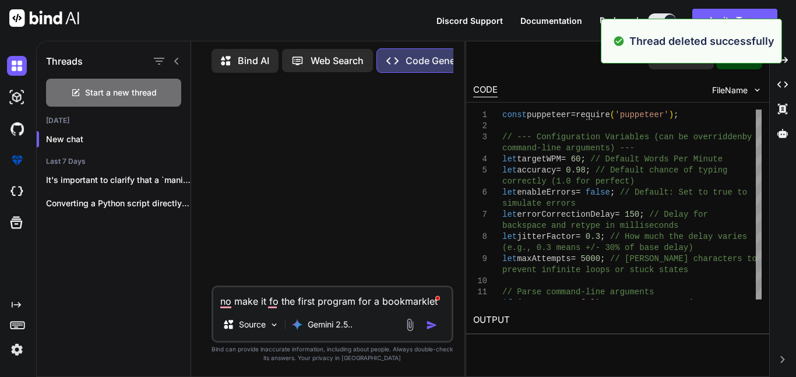
scroll to position [0, 0]
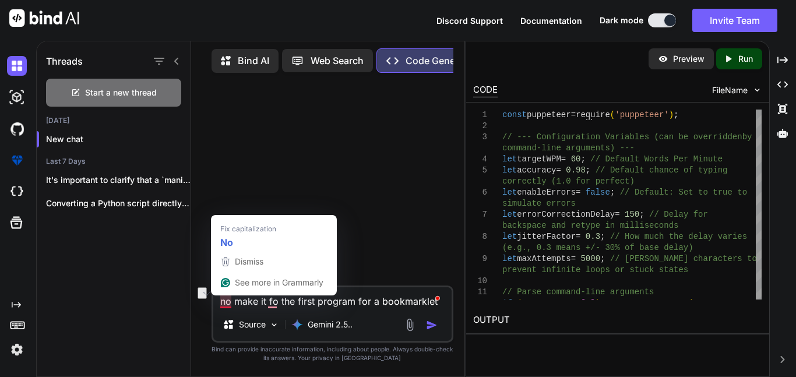
drag, startPoint x: 220, startPoint y: 301, endPoint x: 551, endPoint y: 311, distance: 330.7
click at [551, 311] on div "Threads Start a new thread [DATE] New chat Last 7 Days It's important to clarif…" at bounding box center [416, 209] width 760 height 336
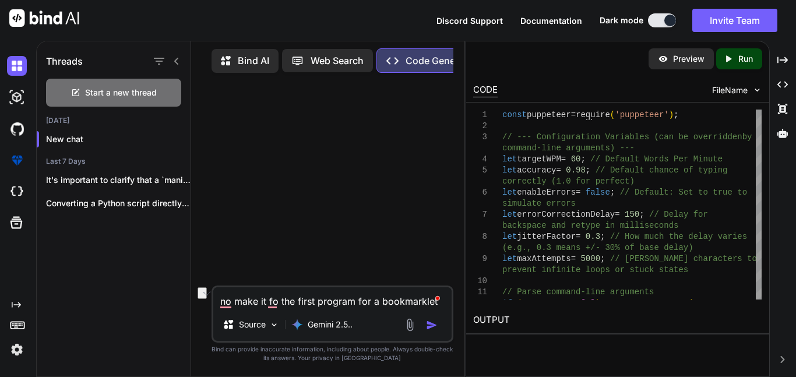
type textarea "x"
type textarea "m"
type textarea "x"
type textarea "ma"
type textarea "x"
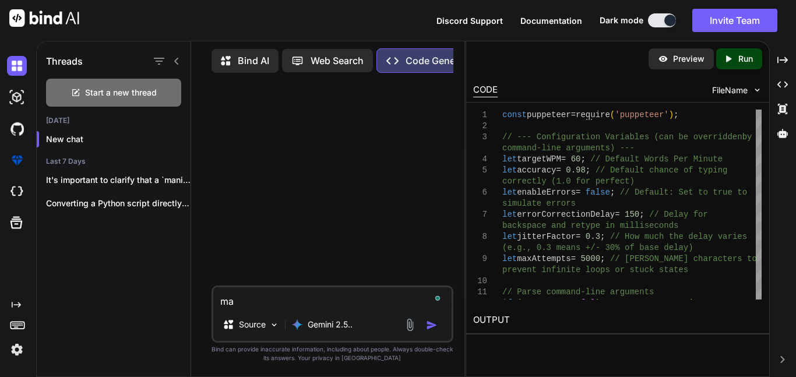
type textarea "mak"
type textarea "x"
type textarea "make"
type textarea "x"
type textarea "make"
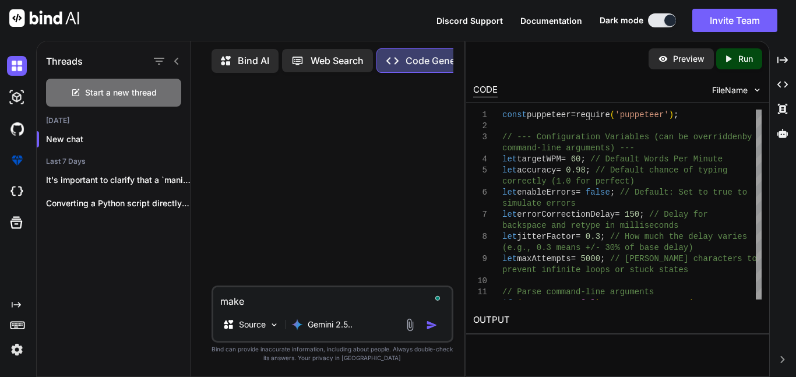
type textarea "x"
type textarea "make a"
type textarea "x"
type textarea "make a"
type textarea "x"
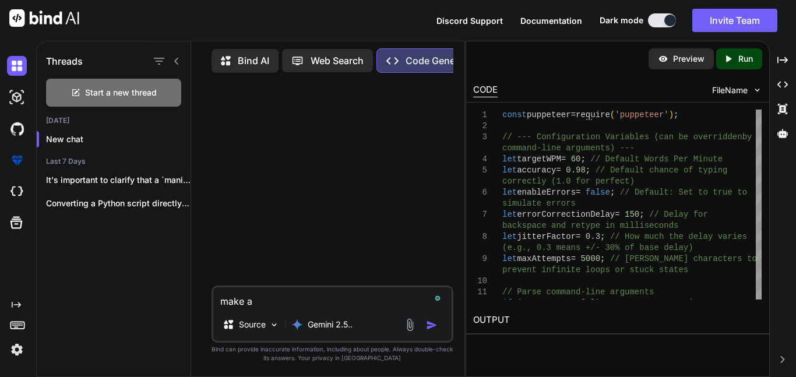
type textarea "make a a"
type textarea "x"
type textarea "make a au"
type textarea "x"
type textarea "make a aut"
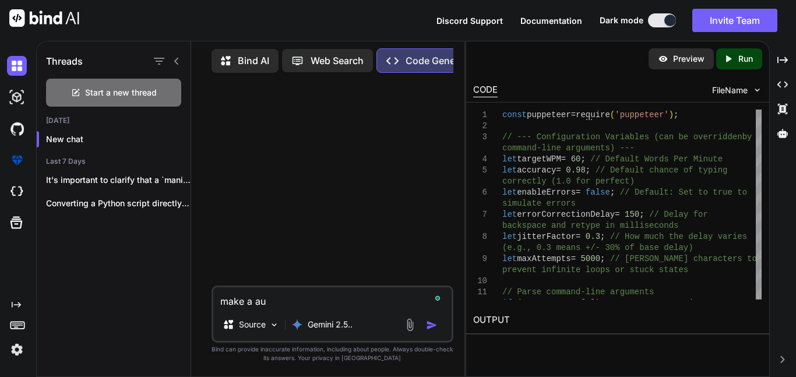
type textarea "x"
type textarea "make a auto"
type textarea "x"
type textarea "make a auto"
type textarea "x"
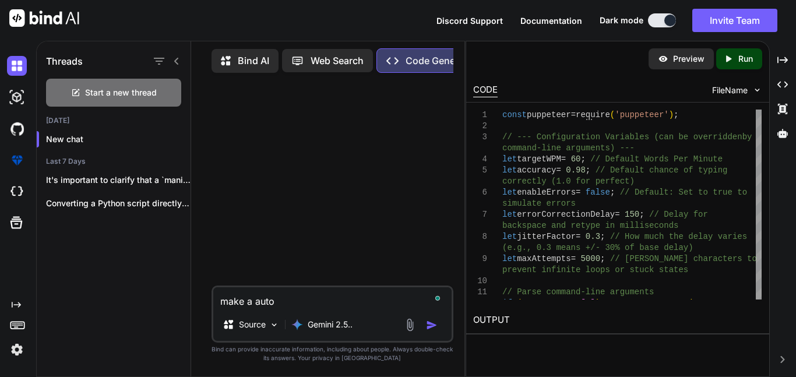
type textarea "make a auto t"
type textarea "x"
type textarea "make a auto ty"
type textarea "x"
type textarea "make a auto typ"
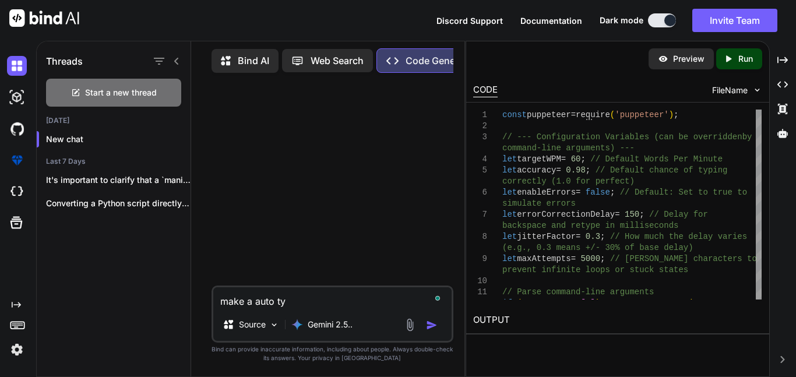
type textarea "x"
type textarea "make a auto type"
type textarea "x"
type textarea "make a auto typer"
type textarea "x"
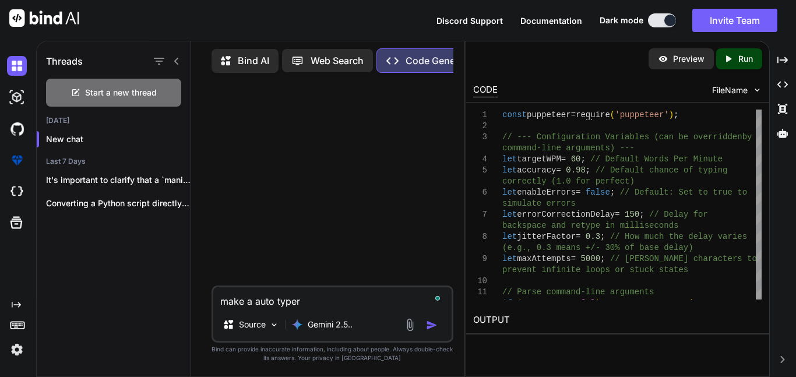
type textarea "make a auto typer"
type textarea "x"
type textarea "make a auto typer w"
type textarea "x"
type textarea "make a auto typer wi"
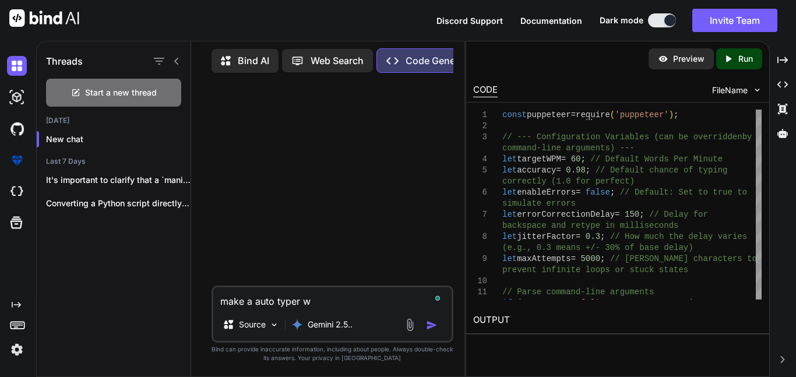
type textarea "x"
type textarea "make a auto typer wit"
type textarea "x"
type textarea "make a auto typer with"
type textarea "x"
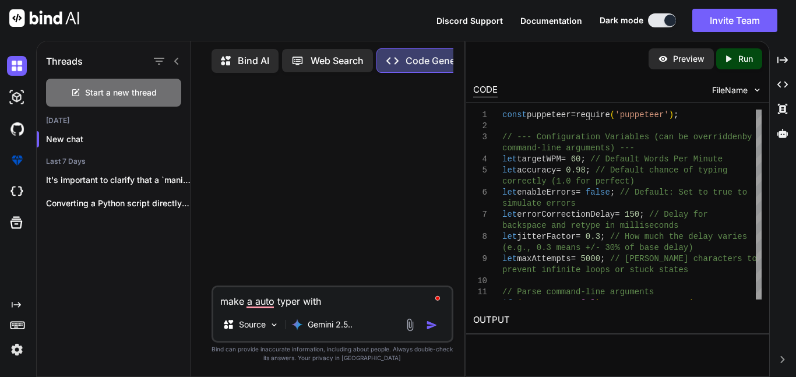
type textarea "make a auto typer with"
type textarea "x"
type textarea "make a auto typer with a"
type textarea "x"
type textarea "make a auto typer with a"
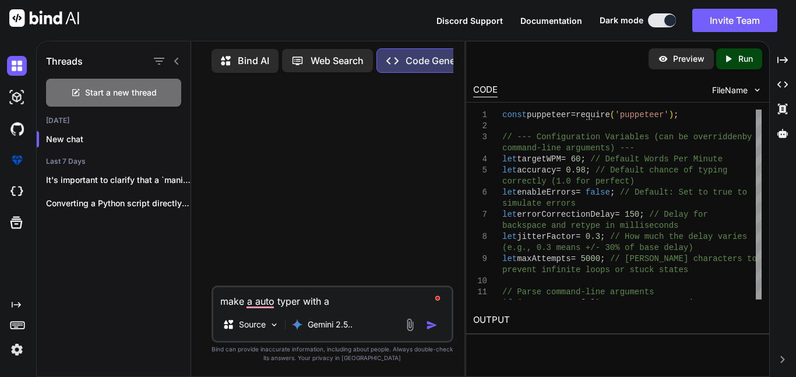
type textarea "x"
type textarea "make a auto typer with a b"
type textarea "x"
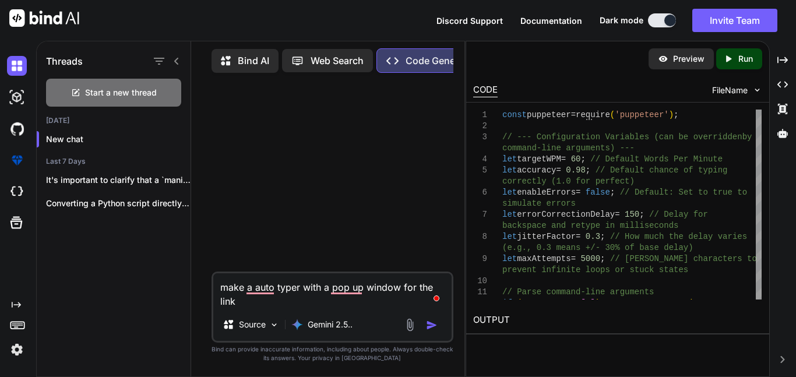
paste textarea "[URL][DOMAIN_NAME]"
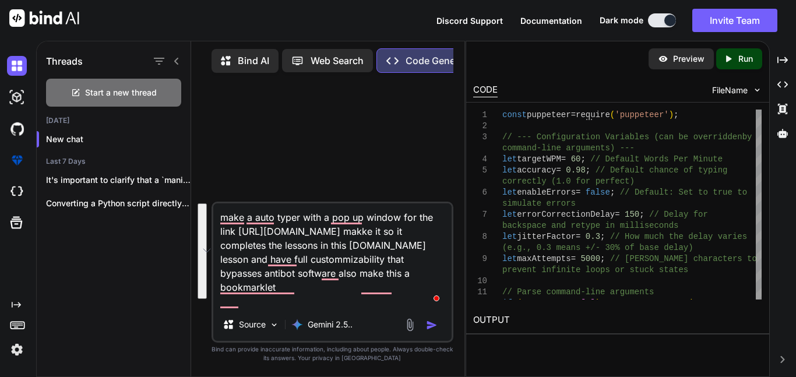
drag, startPoint x: 372, startPoint y: 297, endPoint x: 195, endPoint y: 189, distance: 207.4
click at [195, 189] on div "Bind AI Web Search Created with Pixso. Code Generator make a auto typer with a …" at bounding box center [327, 210] width 273 height 333
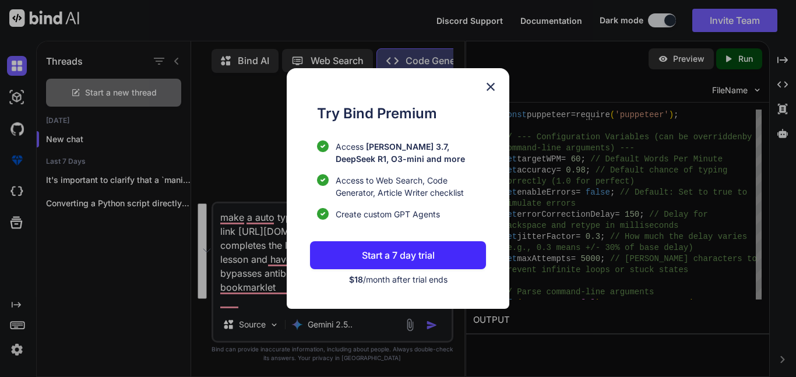
click at [493, 87] on img at bounding box center [491, 87] width 14 height 14
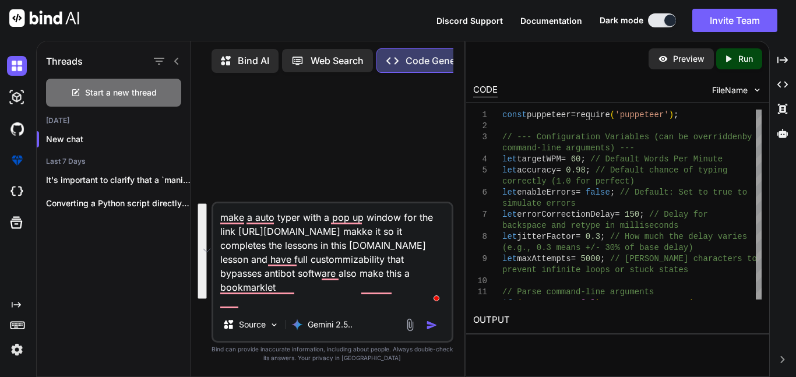
click at [12, 353] on img at bounding box center [17, 350] width 20 height 20
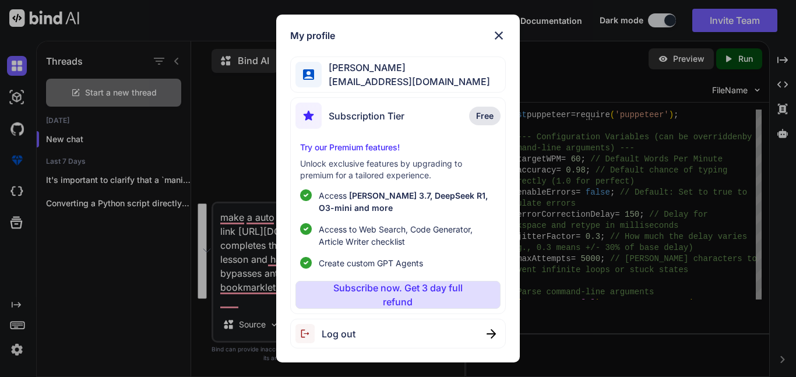
click at [344, 329] on span "Log out" at bounding box center [339, 334] width 34 height 14
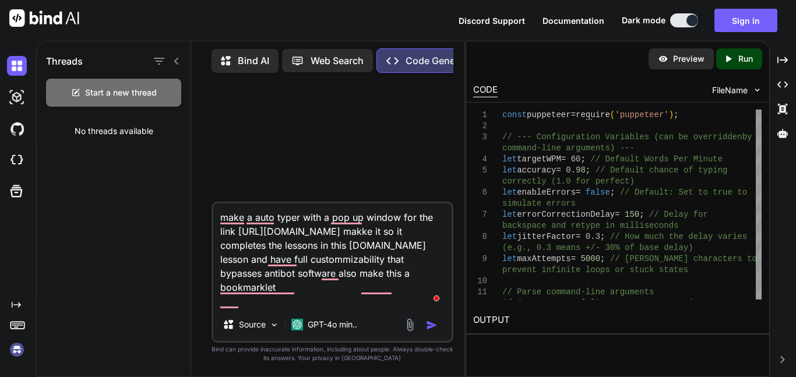
click at [435, 327] on img "button" at bounding box center [432, 325] width 12 height 12
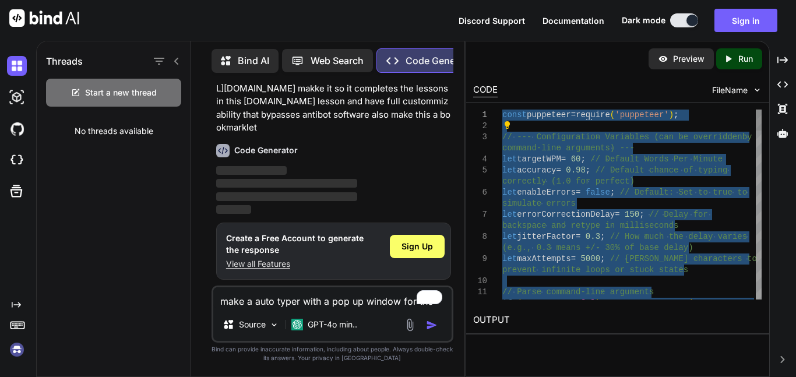
drag, startPoint x: 594, startPoint y: 298, endPoint x: 293, endPoint y: -61, distance: 468.8
